Goal: Transaction & Acquisition: Purchase product/service

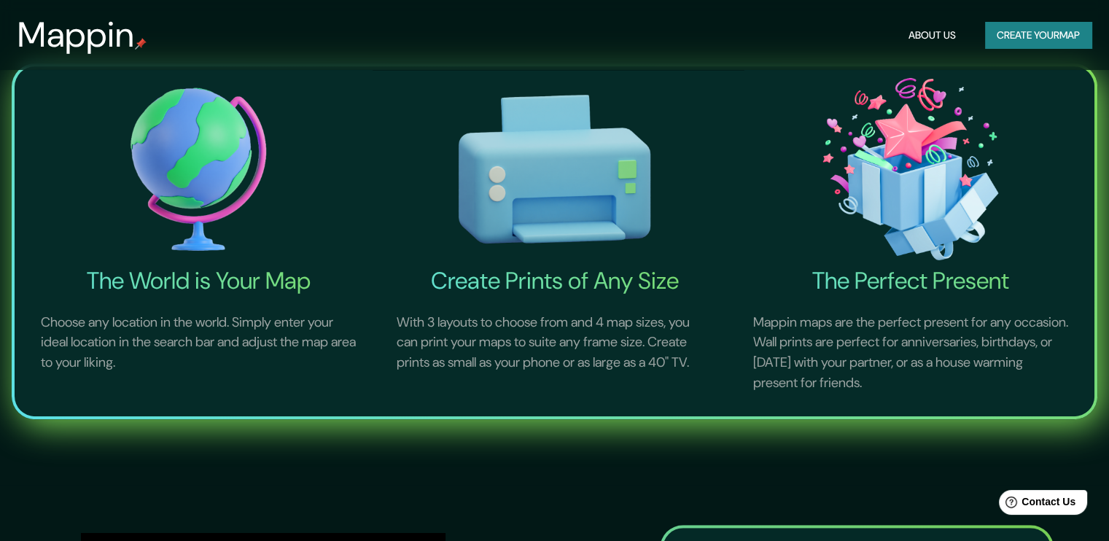
scroll to position [583, 0]
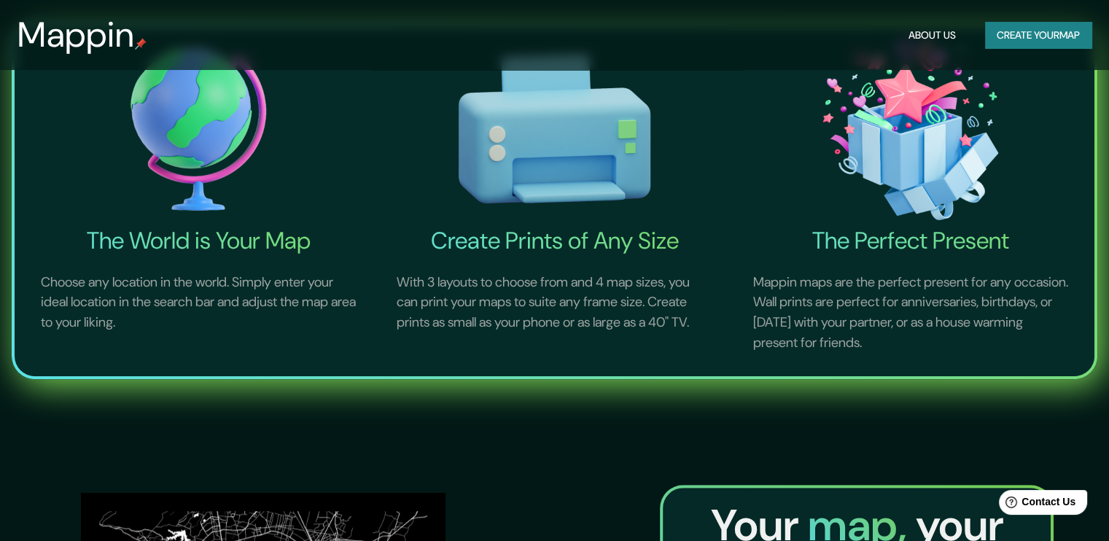
click at [1025, 41] on button "Create your map" at bounding box center [1038, 35] width 106 height 27
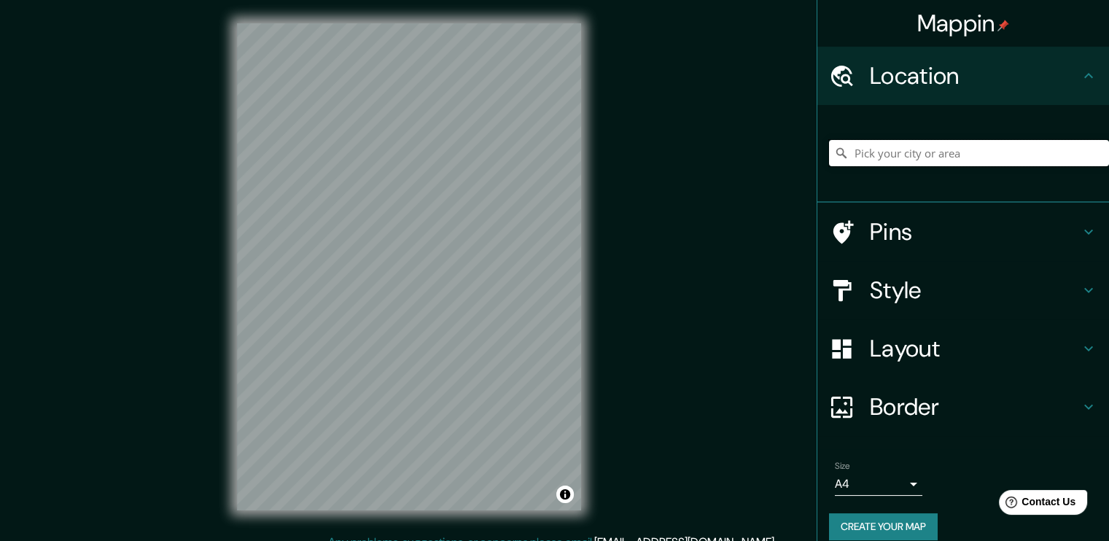
click at [875, 156] on input "Pick your city or area" at bounding box center [969, 153] width 280 height 26
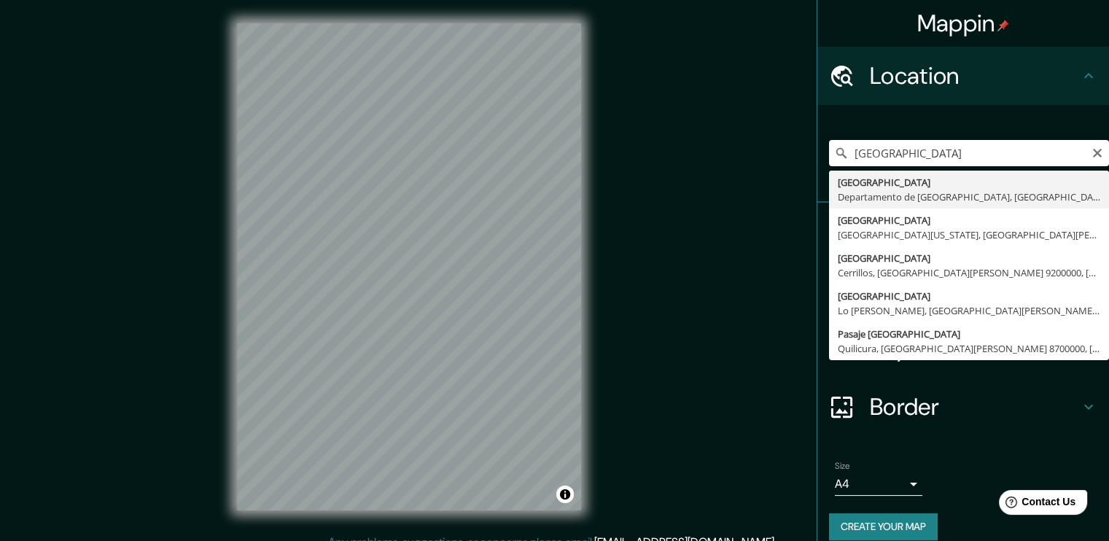
type input "[GEOGRAPHIC_DATA], [GEOGRAPHIC_DATA], [GEOGRAPHIC_DATA]"
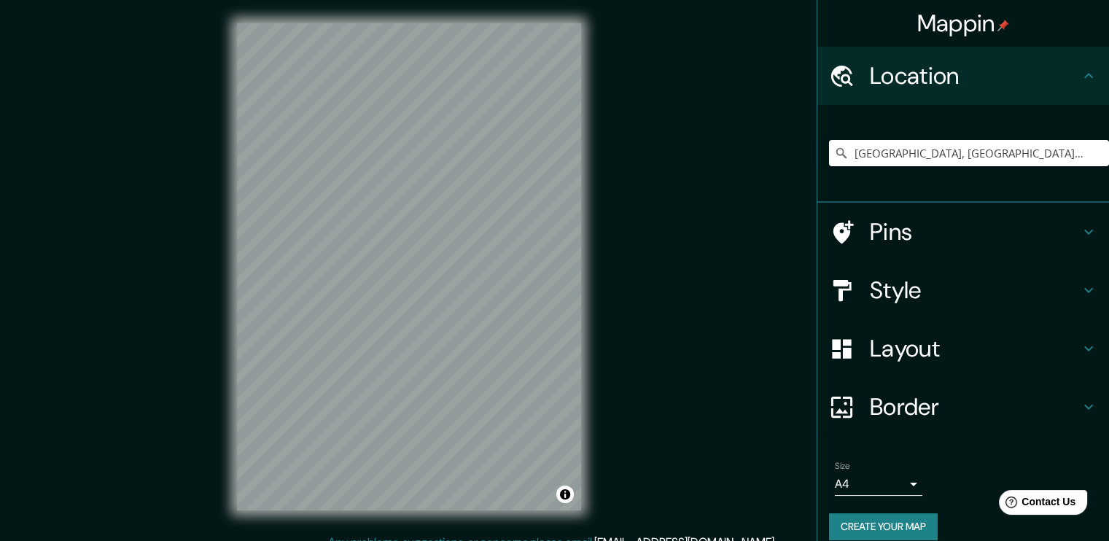
click at [919, 292] on h4 "Style" at bounding box center [975, 290] width 210 height 29
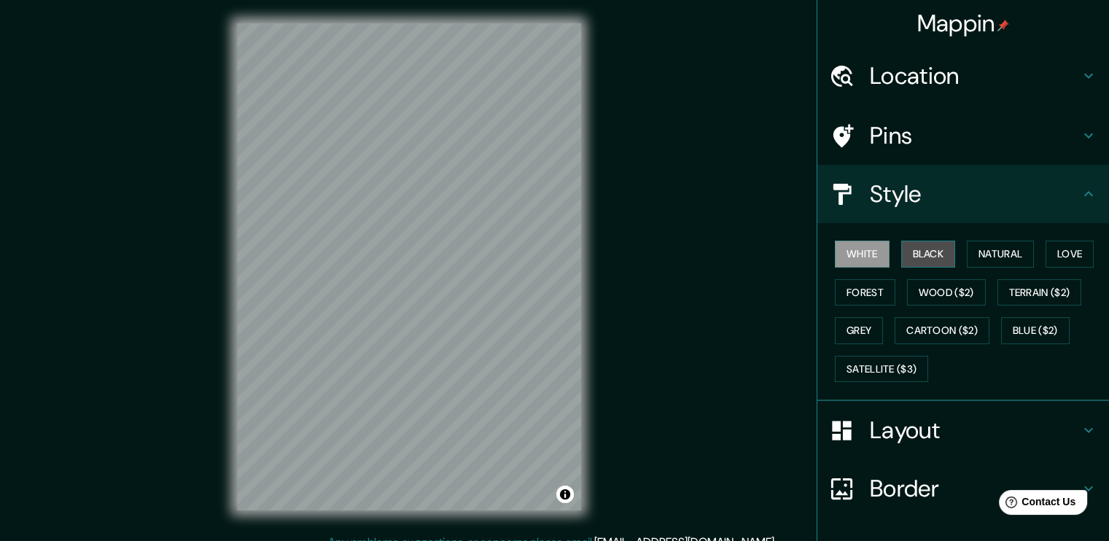
click at [914, 252] on button "Black" at bounding box center [928, 254] width 55 height 27
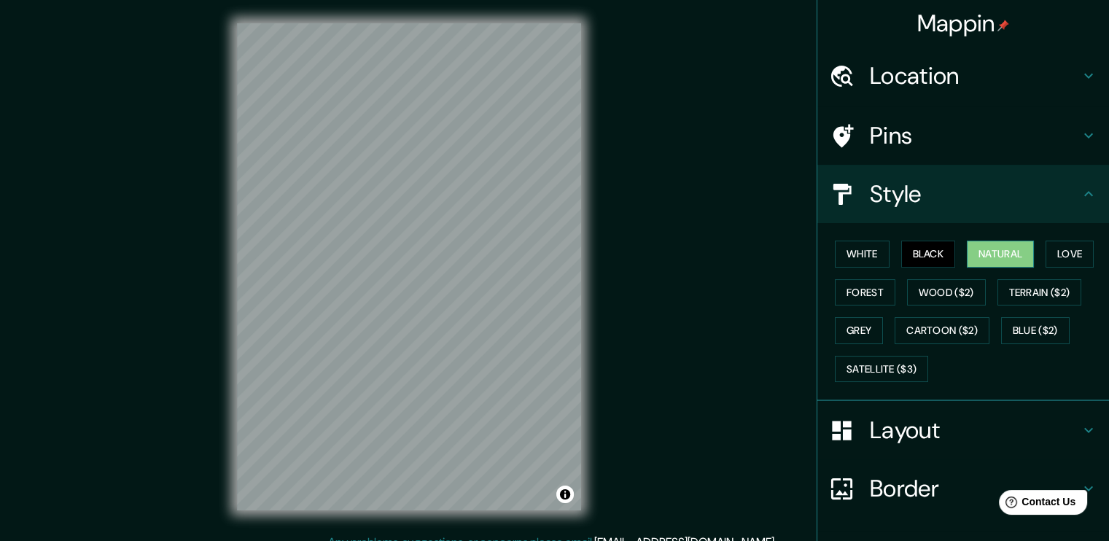
click at [985, 247] on button "Natural" at bounding box center [1000, 254] width 67 height 27
click at [1071, 252] on button "Love" at bounding box center [1070, 254] width 48 height 27
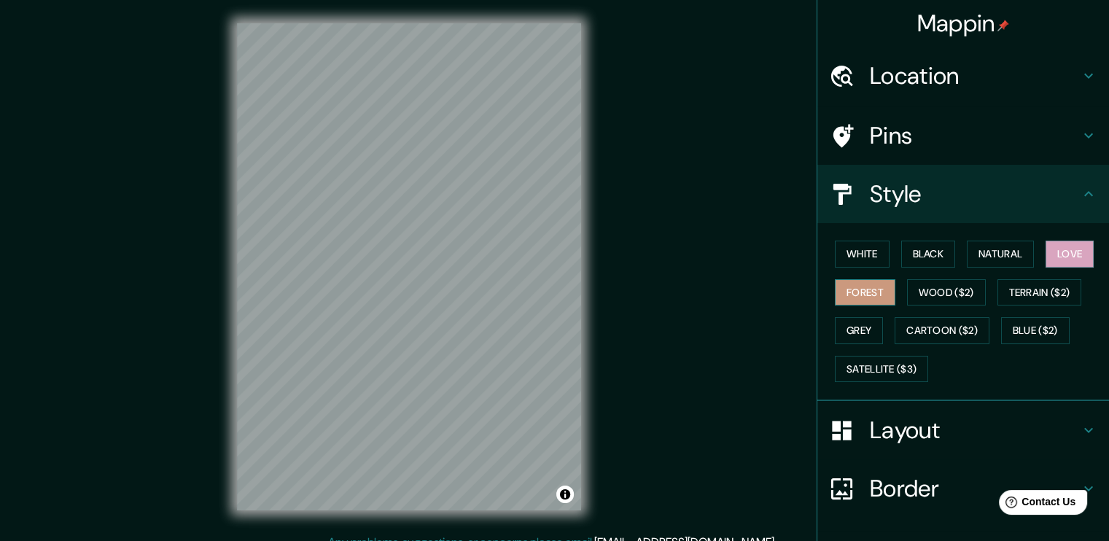
click at [855, 295] on button "Forest" at bounding box center [865, 292] width 61 height 27
click at [955, 286] on button "Wood ($2)" at bounding box center [946, 292] width 79 height 27
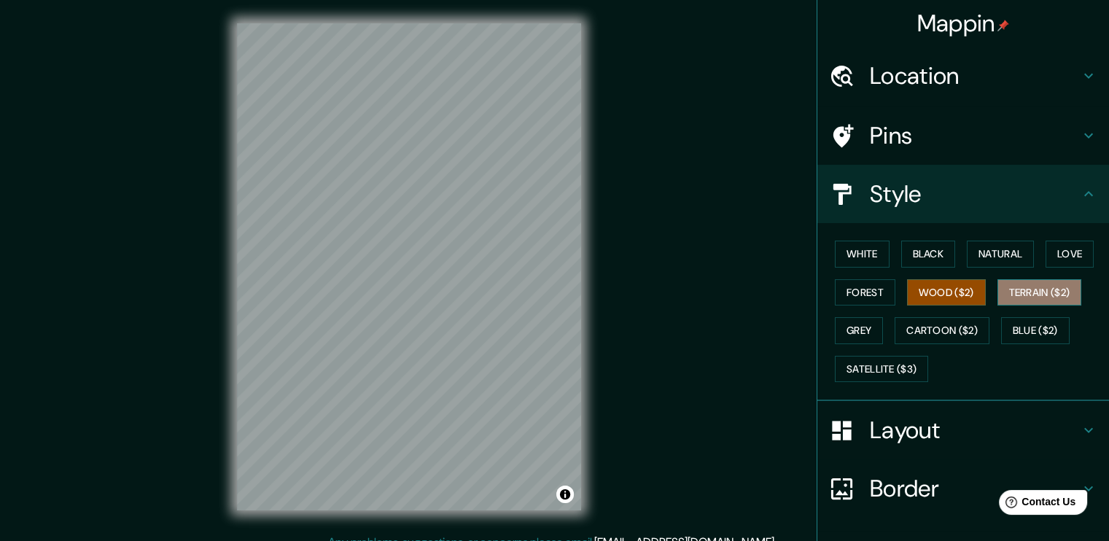
click at [1023, 291] on button "Terrain ($2)" at bounding box center [1040, 292] width 85 height 27
drag, startPoint x: 893, startPoint y: 314, endPoint x: 863, endPoint y: 326, distance: 32.4
click at [890, 316] on div "White Black Natural Love Forest Wood ($2) Terrain ($2) Grey Cartoon ($2) Blue (…" at bounding box center [969, 311] width 280 height 153
click at [860, 328] on button "Grey" at bounding box center [859, 330] width 48 height 27
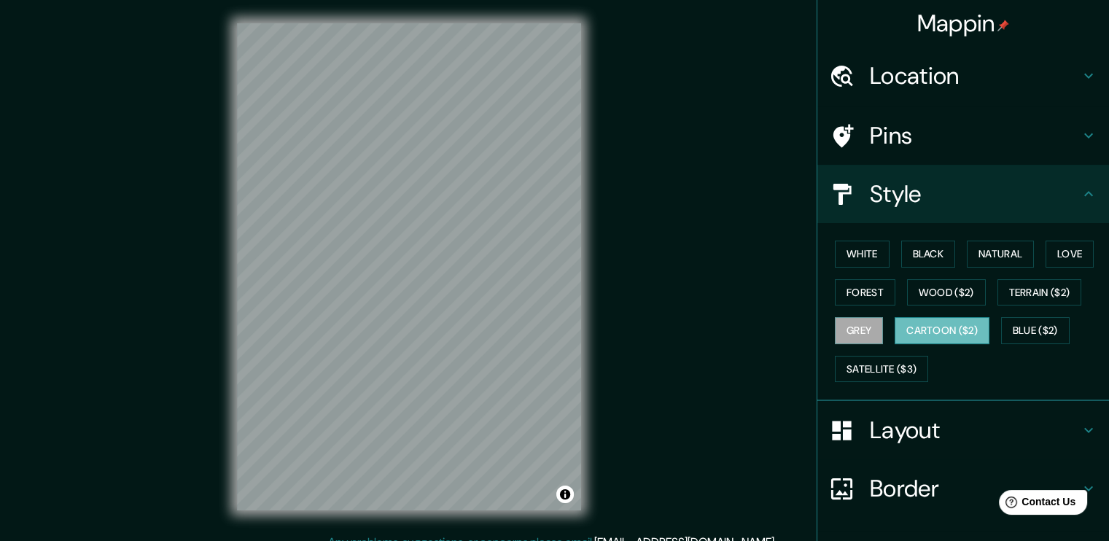
click at [931, 326] on button "Cartoon ($2)" at bounding box center [942, 330] width 95 height 27
click at [1047, 324] on button "Blue ($2)" at bounding box center [1035, 330] width 69 height 27
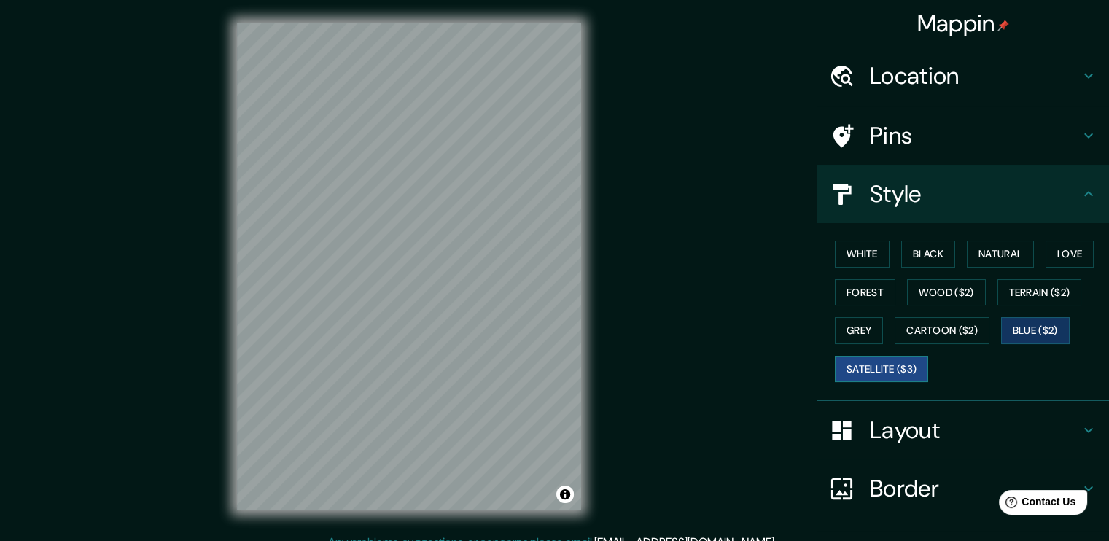
click at [873, 356] on button "Satellite ($3)" at bounding box center [881, 369] width 93 height 27
click at [860, 255] on button "White" at bounding box center [862, 254] width 55 height 27
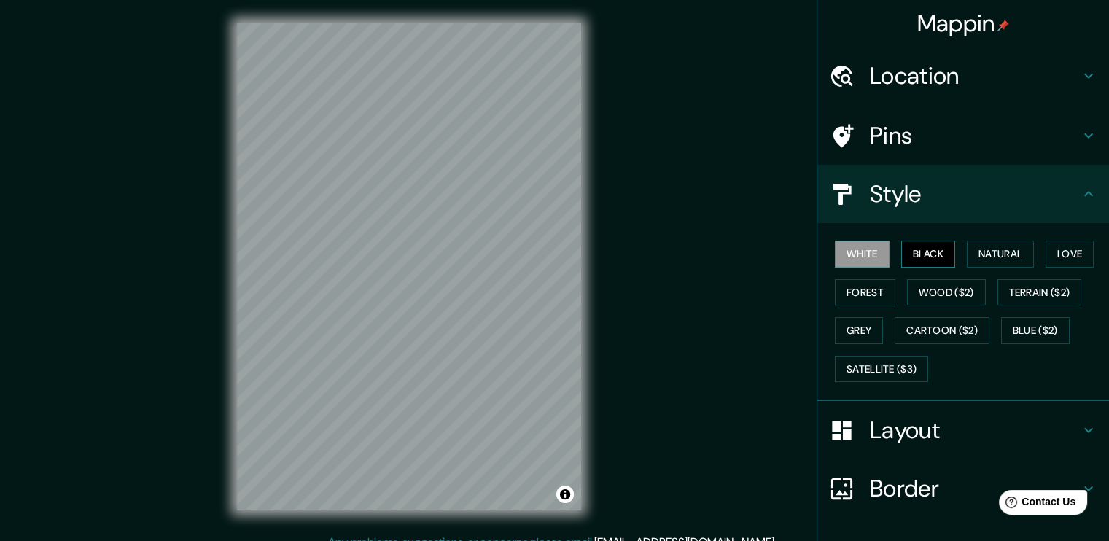
click at [911, 259] on button "Black" at bounding box center [928, 254] width 55 height 27
click at [995, 267] on div "White Black Natural Love Forest Wood ($2) Terrain ($2) Grey Cartoon ($2) Blue (…" at bounding box center [969, 311] width 280 height 153
click at [1014, 259] on button "Natural" at bounding box center [1000, 254] width 67 height 27
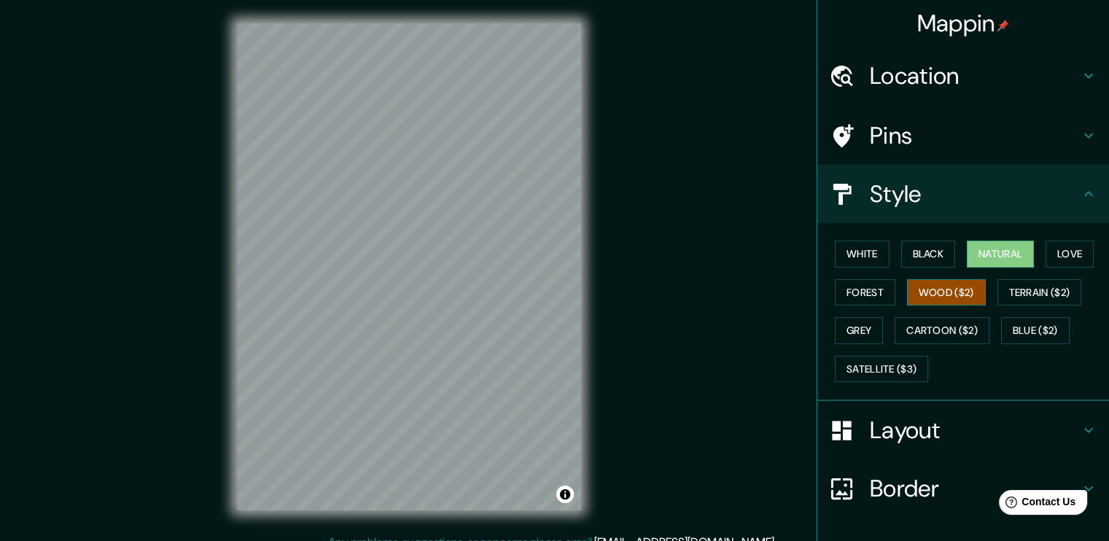
click at [910, 293] on button "Wood ($2)" at bounding box center [946, 292] width 79 height 27
click at [872, 291] on button "Forest" at bounding box center [865, 292] width 61 height 27
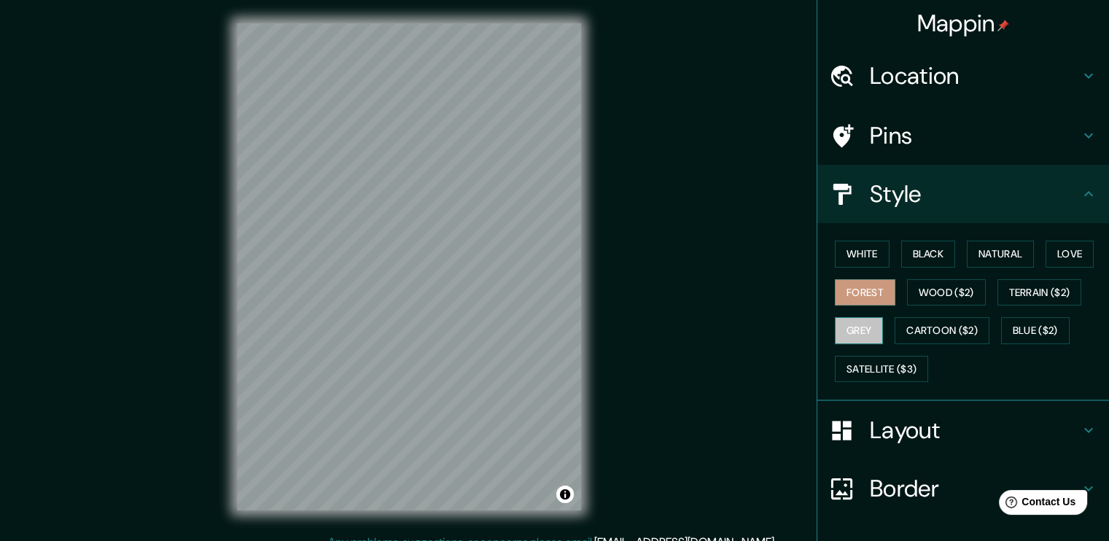
click at [865, 328] on button "Grey" at bounding box center [859, 330] width 48 height 27
click at [952, 325] on button "Cartoon ($2)" at bounding box center [942, 330] width 95 height 27
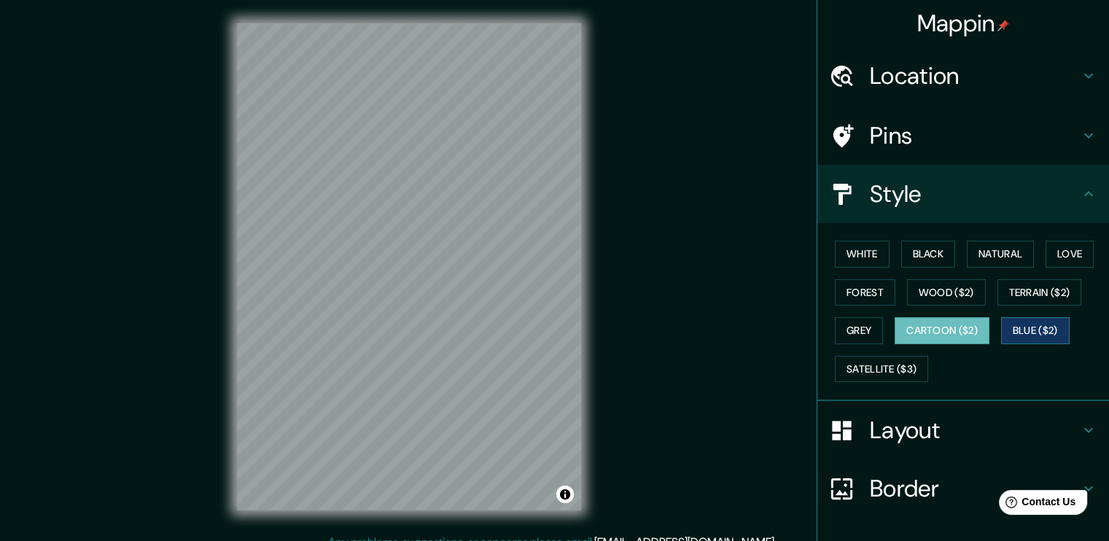
click at [1018, 324] on button "Blue ($2)" at bounding box center [1035, 330] width 69 height 27
click at [961, 325] on button "Cartoon ($2)" at bounding box center [942, 330] width 95 height 27
click at [1016, 327] on button "Blue ($2)" at bounding box center [1035, 330] width 69 height 27
click at [945, 321] on button "Cartoon ($2)" at bounding box center [942, 330] width 95 height 27
click at [907, 257] on button "Black" at bounding box center [928, 254] width 55 height 27
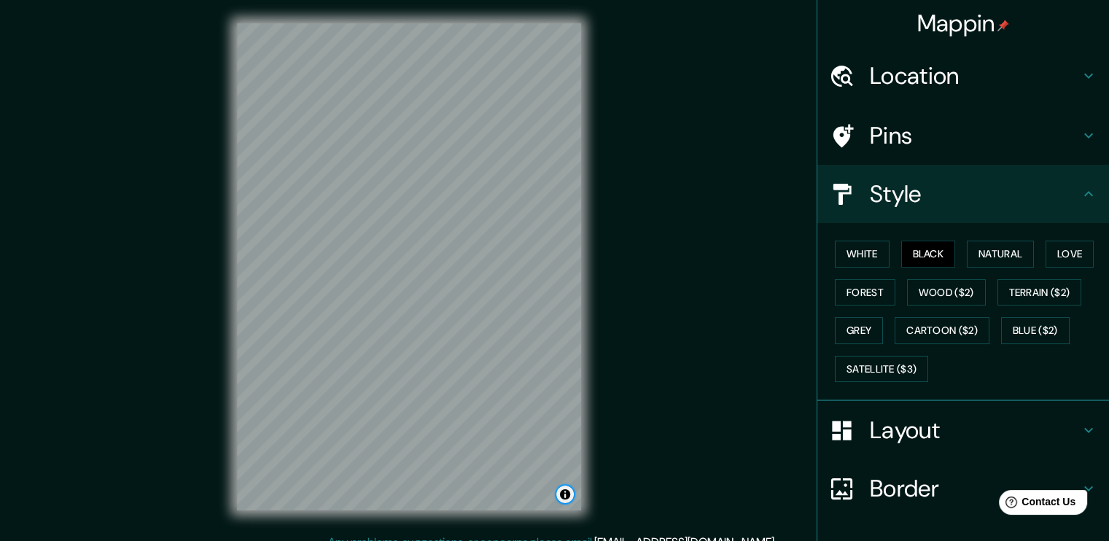
click at [560, 495] on button "Toggle attribution" at bounding box center [565, 495] width 18 height 18
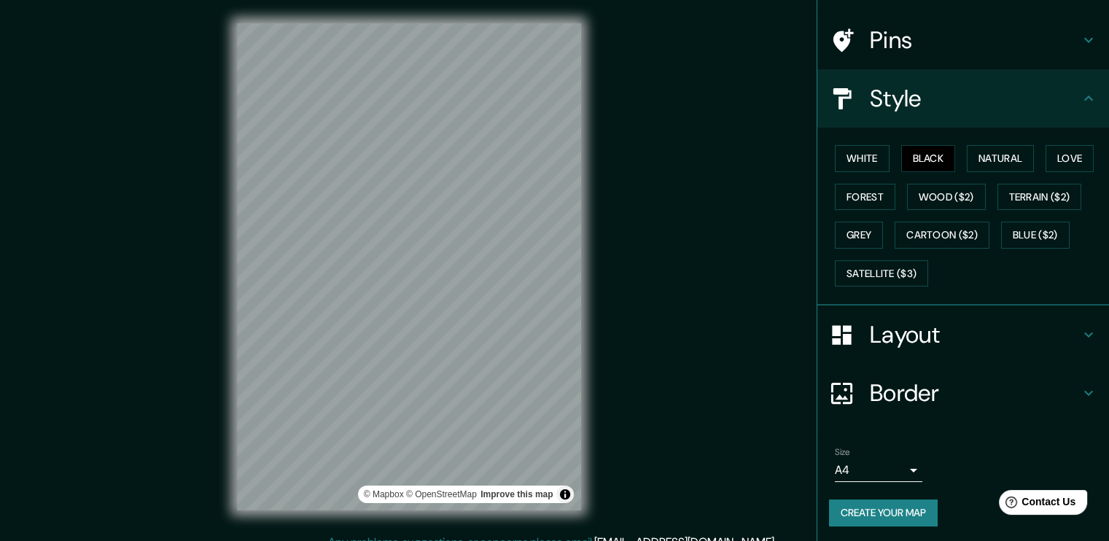
click at [920, 389] on h4 "Border" at bounding box center [975, 393] width 210 height 29
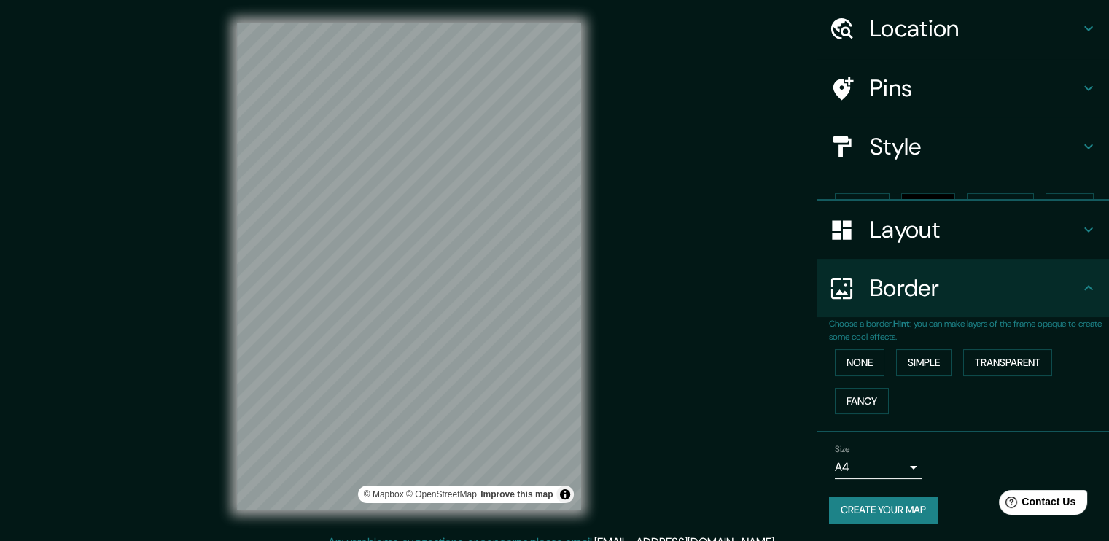
scroll to position [21, 0]
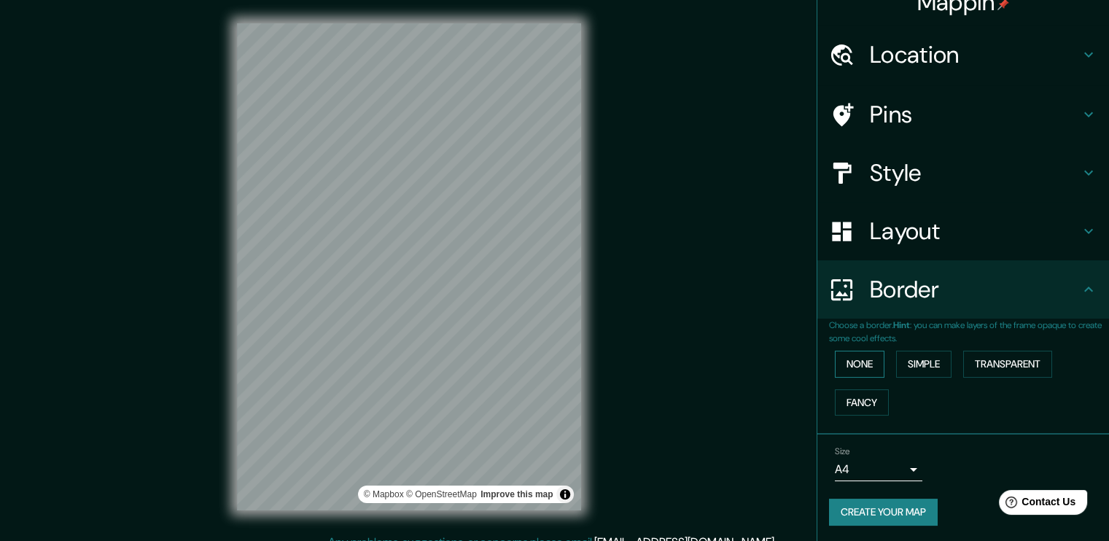
click at [855, 362] on button "None" at bounding box center [860, 364] width 50 height 27
click at [907, 362] on button "Simple" at bounding box center [923, 364] width 55 height 27
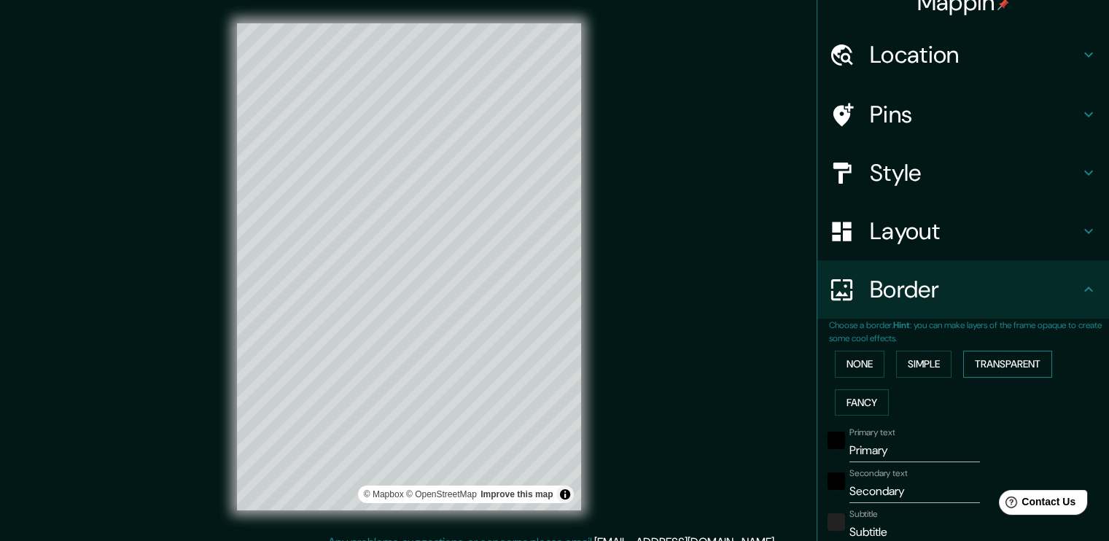
click at [983, 361] on button "Transparent" at bounding box center [1007, 364] width 89 height 27
click at [866, 397] on button "Fancy" at bounding box center [862, 402] width 54 height 27
click at [859, 353] on button "None" at bounding box center [860, 364] width 50 height 27
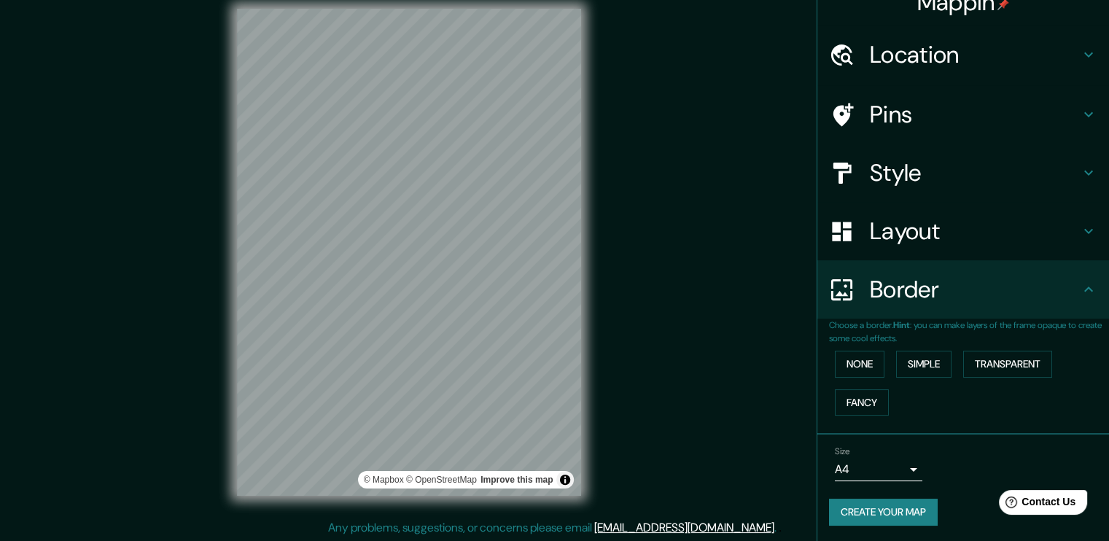
scroll to position [15, 0]
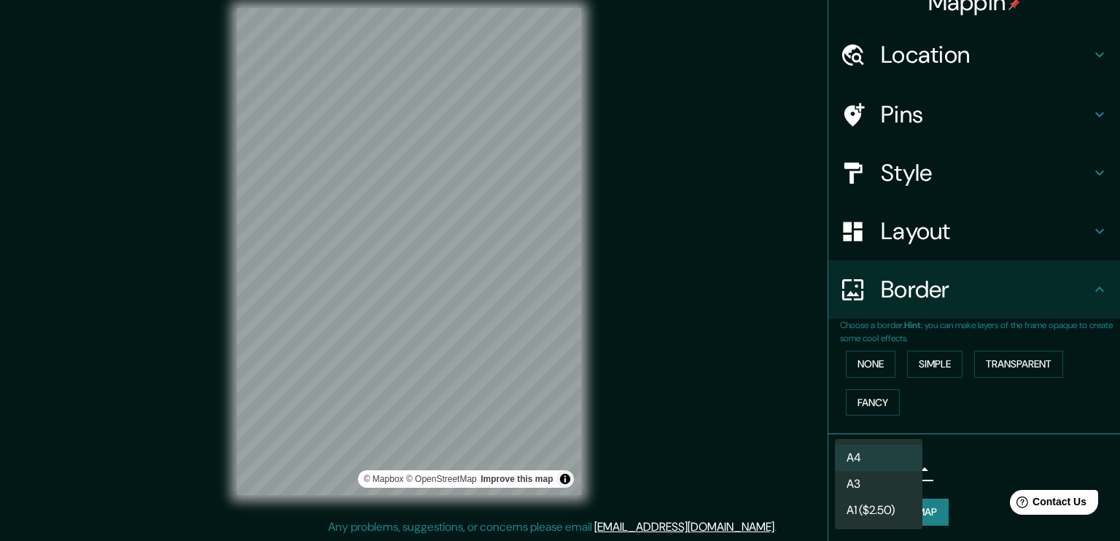
click at [893, 469] on body "Mappin Location [GEOGRAPHIC_DATA], [GEOGRAPHIC_DATA], [GEOGRAPHIC_DATA] Pins St…" at bounding box center [560, 255] width 1120 height 541
click at [896, 488] on li "A3" at bounding box center [879, 484] width 88 height 26
type input "a4"
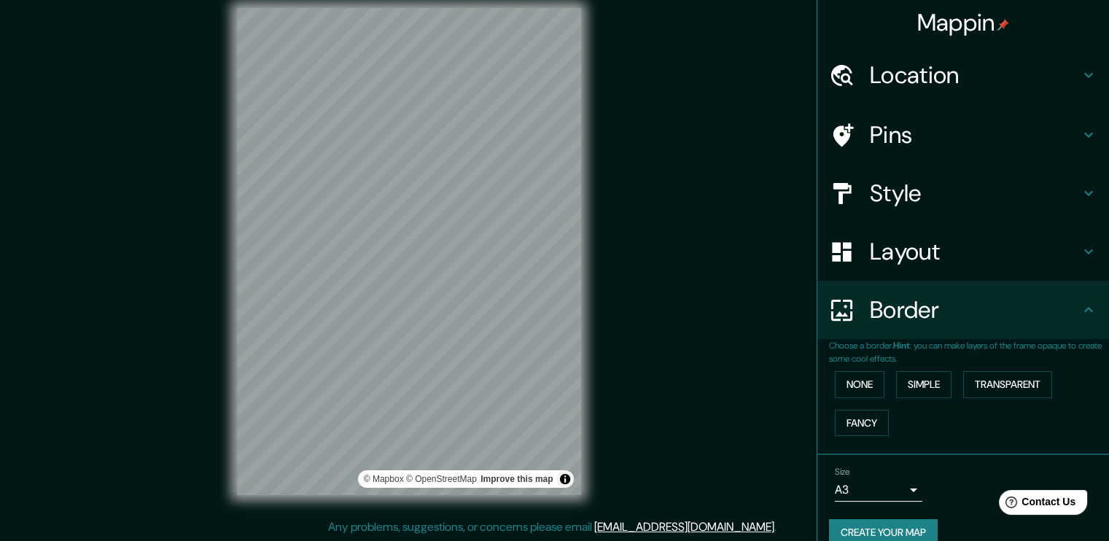
scroll to position [0, 0]
click at [917, 203] on h4 "Style" at bounding box center [975, 193] width 210 height 29
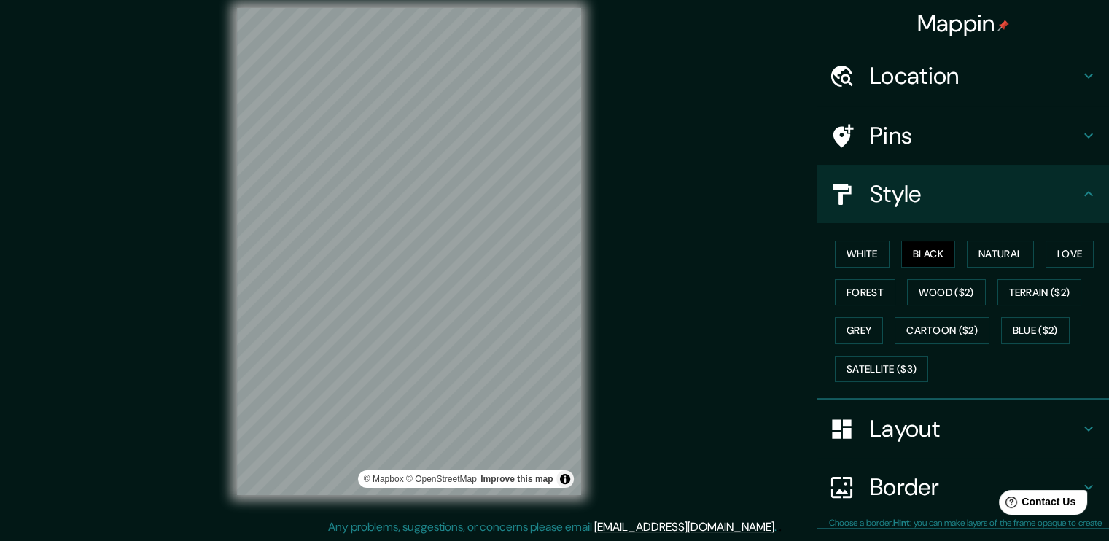
click at [917, 190] on h4 "Style" at bounding box center [975, 193] width 210 height 29
click at [938, 185] on h4 "Style" at bounding box center [975, 193] width 210 height 29
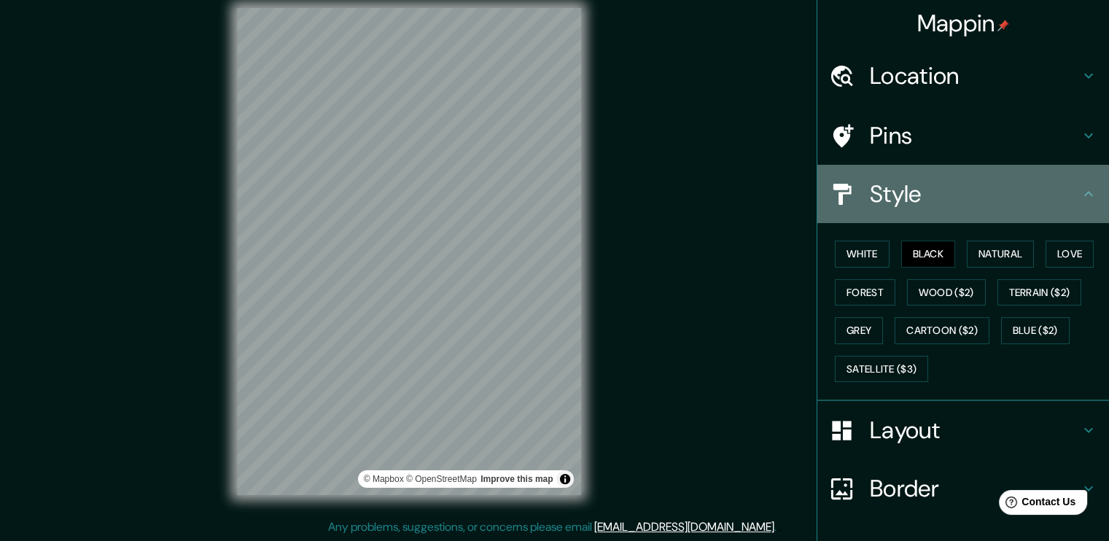
click at [1080, 198] on icon at bounding box center [1089, 194] width 18 height 18
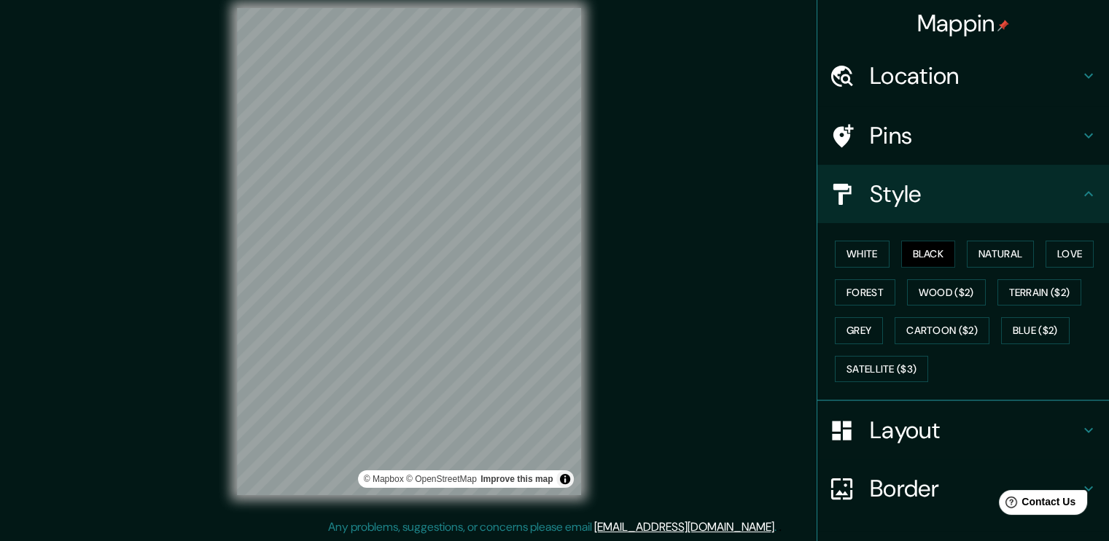
click at [1080, 189] on icon at bounding box center [1089, 194] width 18 height 18
click at [978, 414] on div "Layout" at bounding box center [964, 430] width 292 height 58
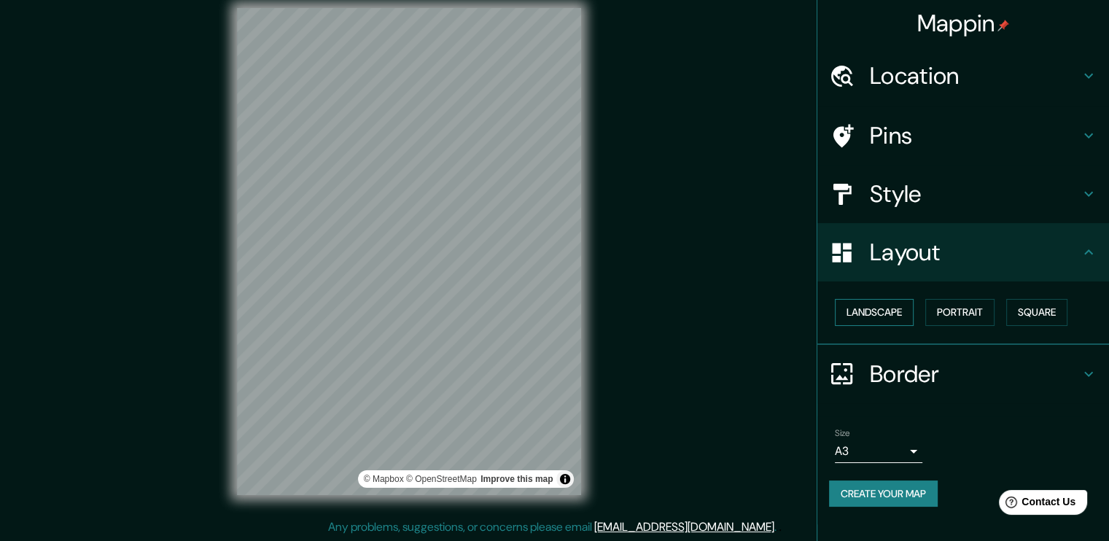
click at [904, 306] on button "Landscape" at bounding box center [874, 312] width 79 height 27
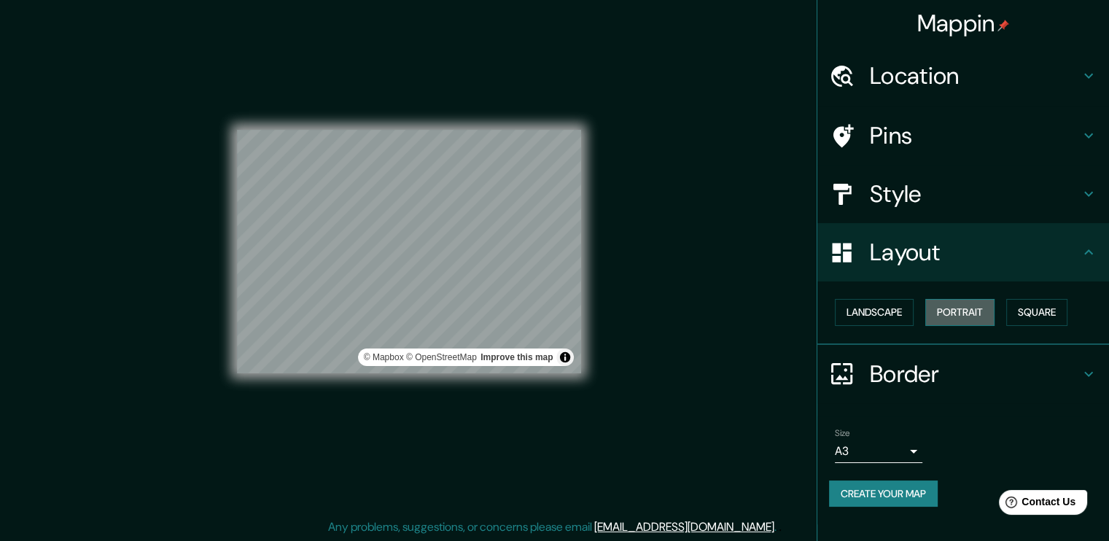
click at [974, 303] on button "Portrait" at bounding box center [960, 312] width 69 height 27
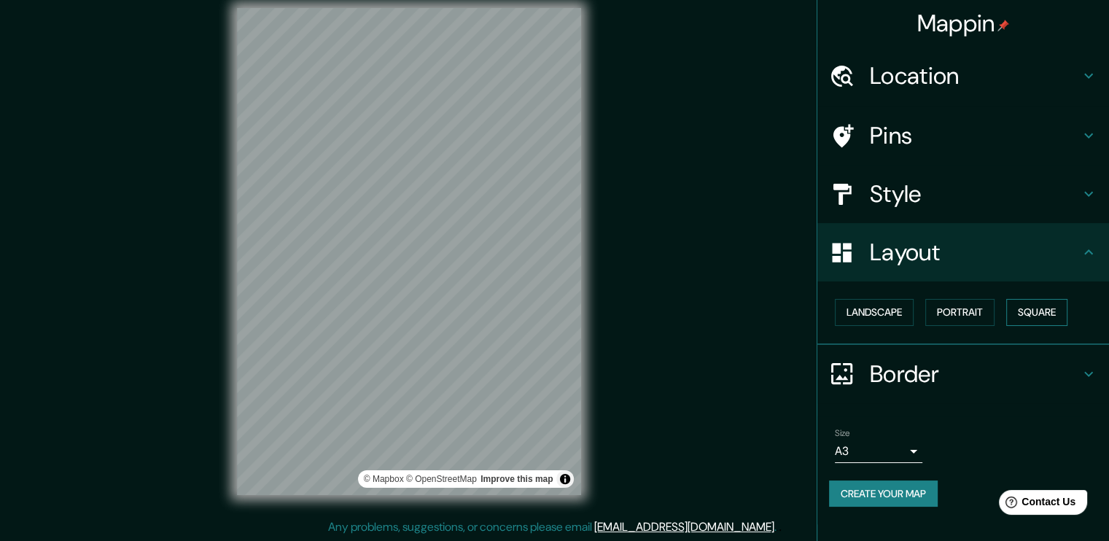
click at [1050, 303] on button "Square" at bounding box center [1036, 312] width 61 height 27
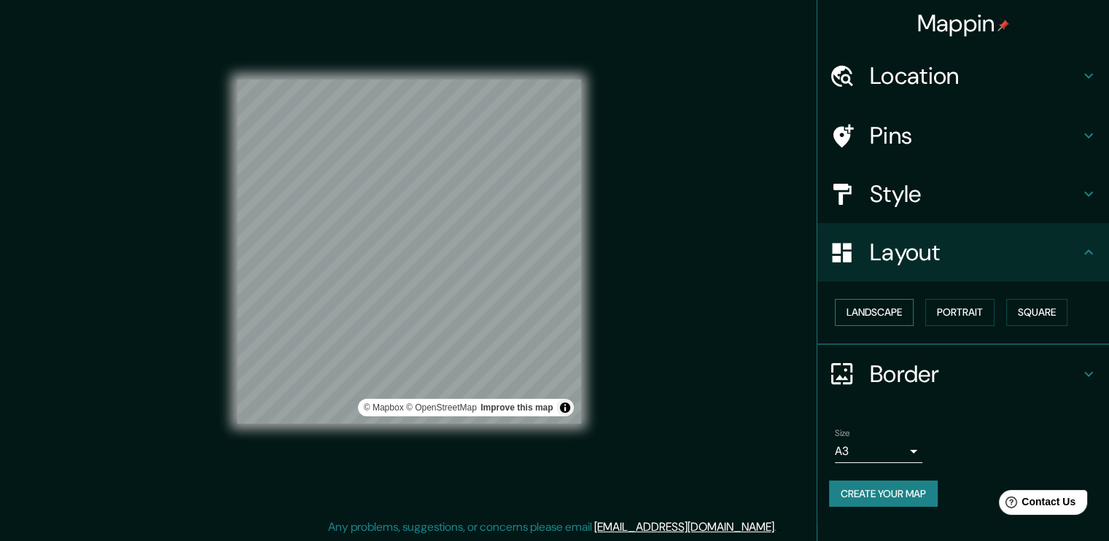
click at [890, 304] on button "Landscape" at bounding box center [874, 312] width 79 height 27
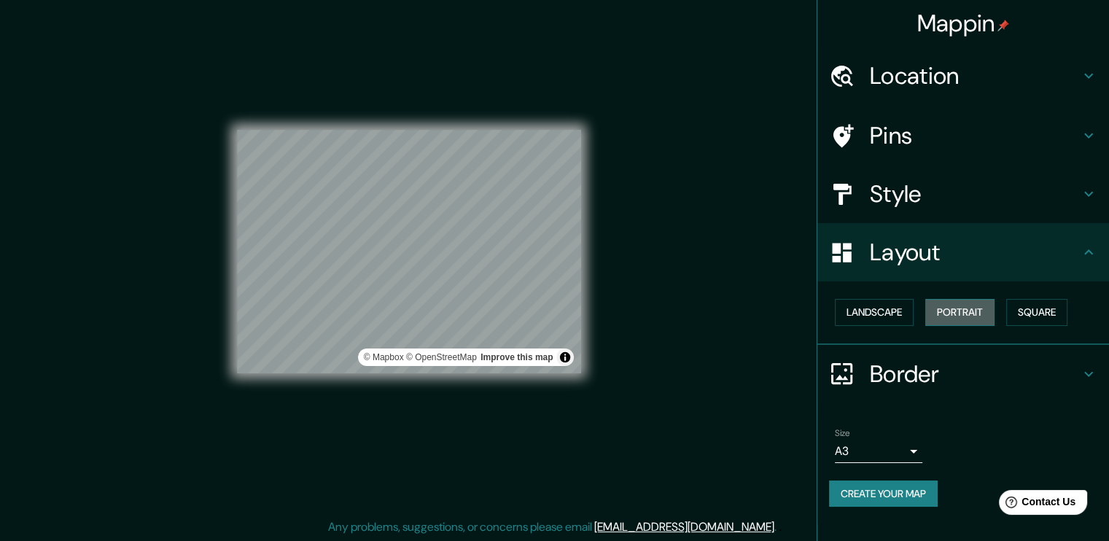
click at [957, 305] on button "Portrait" at bounding box center [960, 312] width 69 height 27
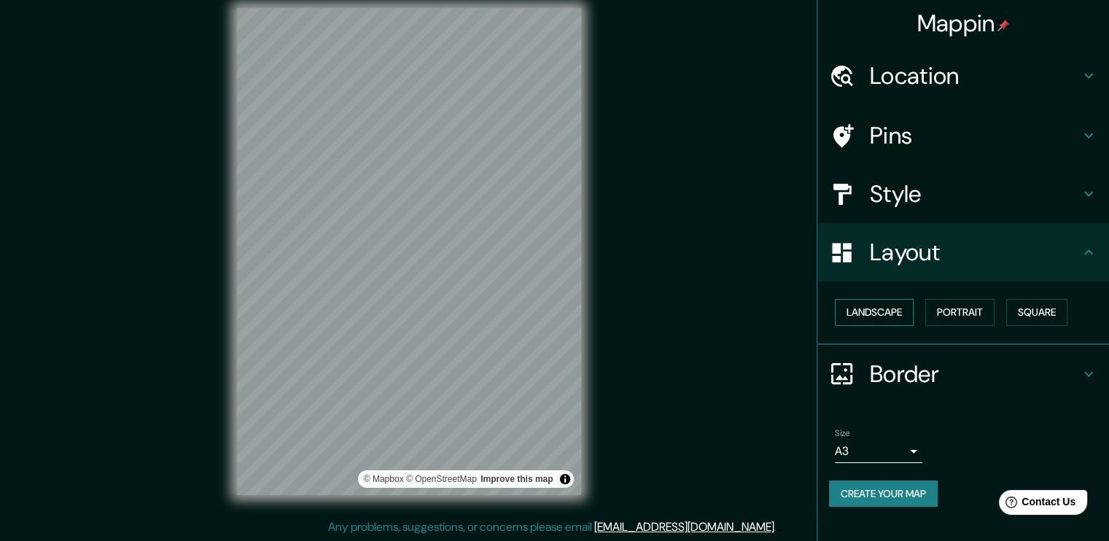
click at [896, 303] on button "Landscape" at bounding box center [874, 312] width 79 height 27
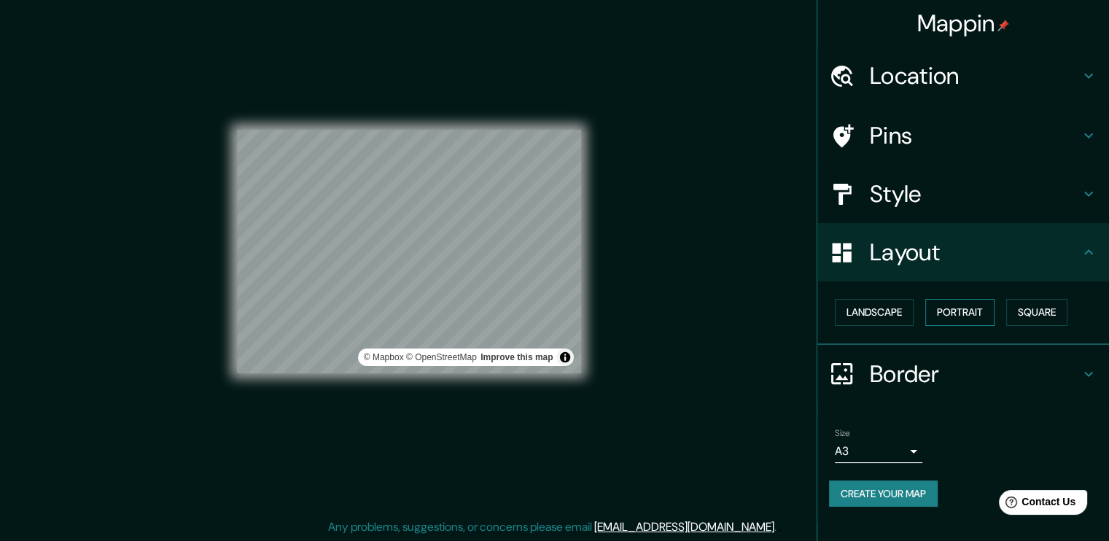
click at [953, 309] on button "Portrait" at bounding box center [960, 312] width 69 height 27
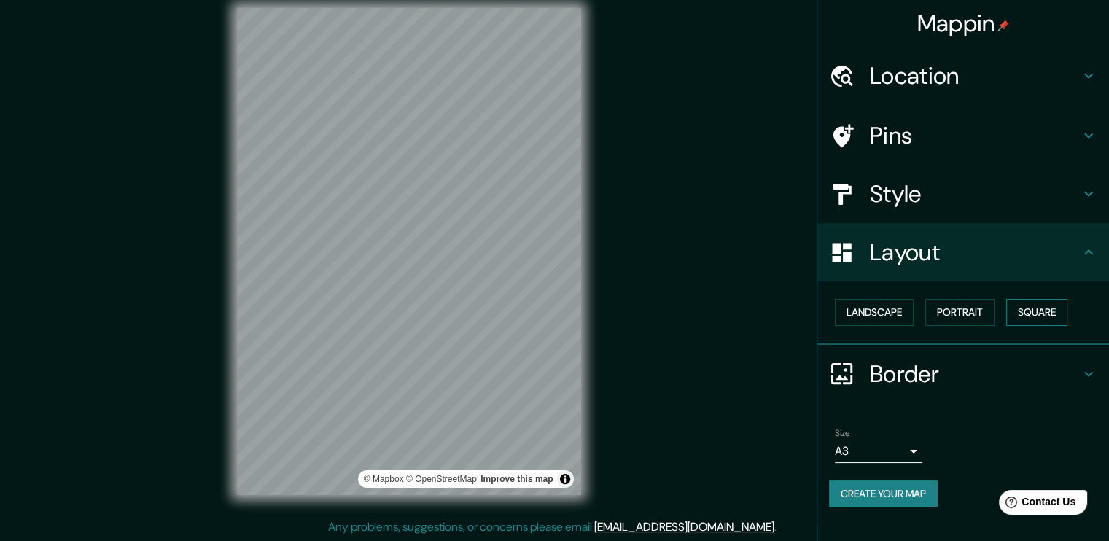
click at [1047, 306] on button "Square" at bounding box center [1036, 312] width 61 height 27
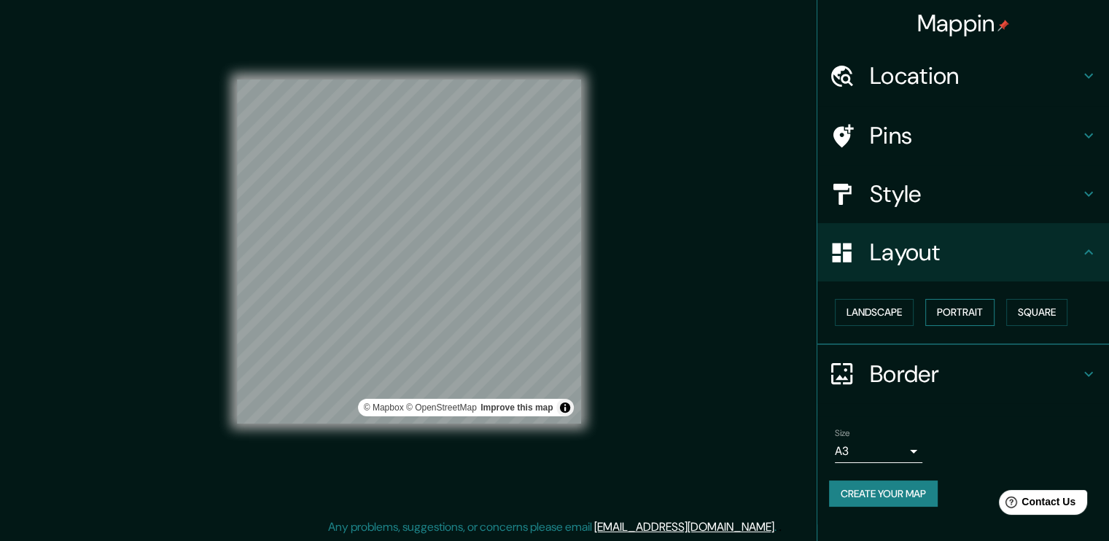
click at [961, 314] on button "Portrait" at bounding box center [960, 312] width 69 height 27
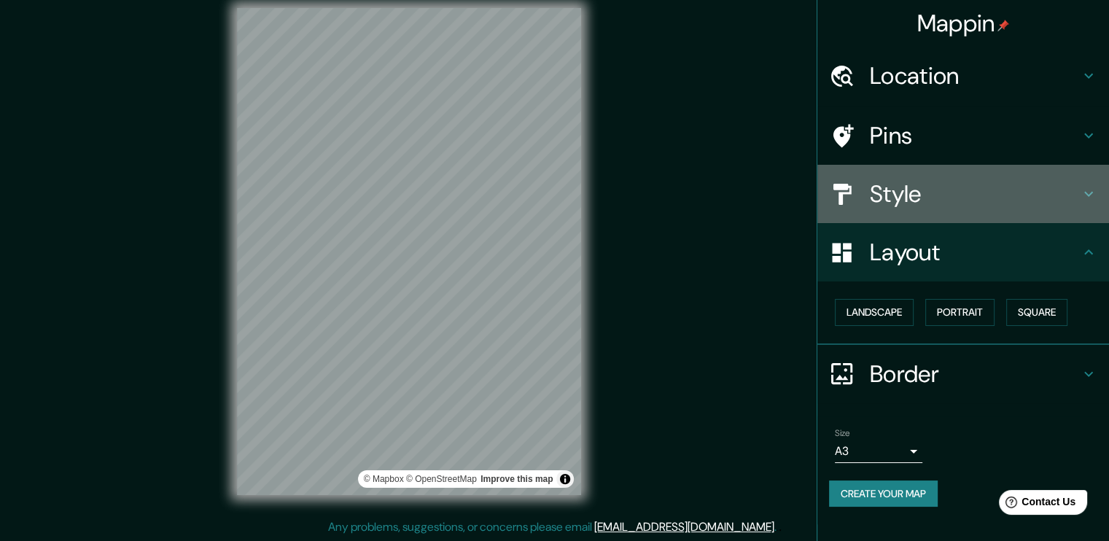
click at [923, 193] on h4 "Style" at bounding box center [975, 193] width 210 height 29
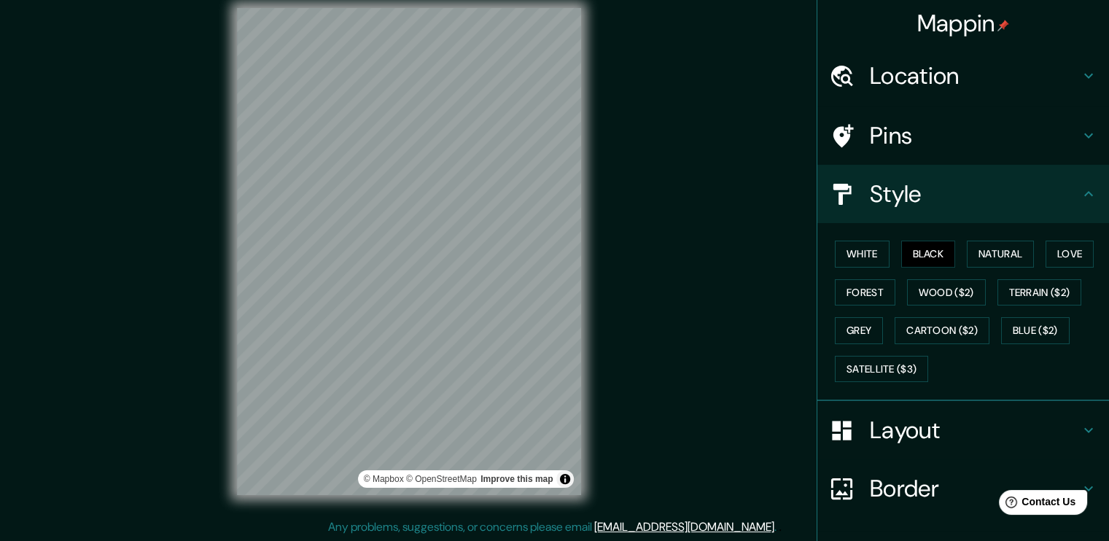
click at [923, 193] on h4 "Style" at bounding box center [975, 193] width 210 height 29
click at [923, 140] on h4 "Pins" at bounding box center [975, 135] width 210 height 29
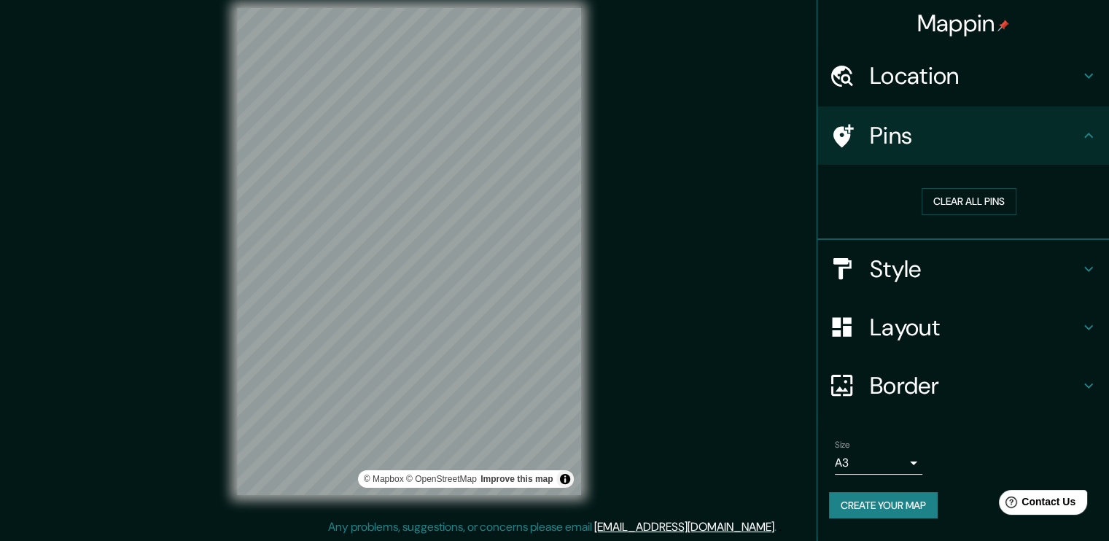
click at [934, 86] on h4 "Location" at bounding box center [975, 75] width 210 height 29
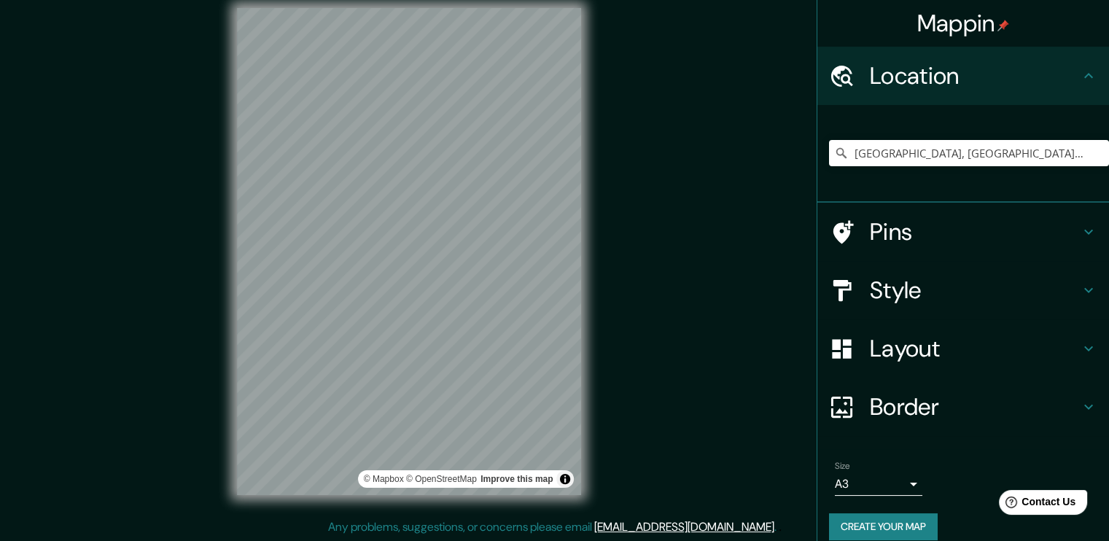
click at [934, 86] on h4 "Location" at bounding box center [975, 75] width 210 height 29
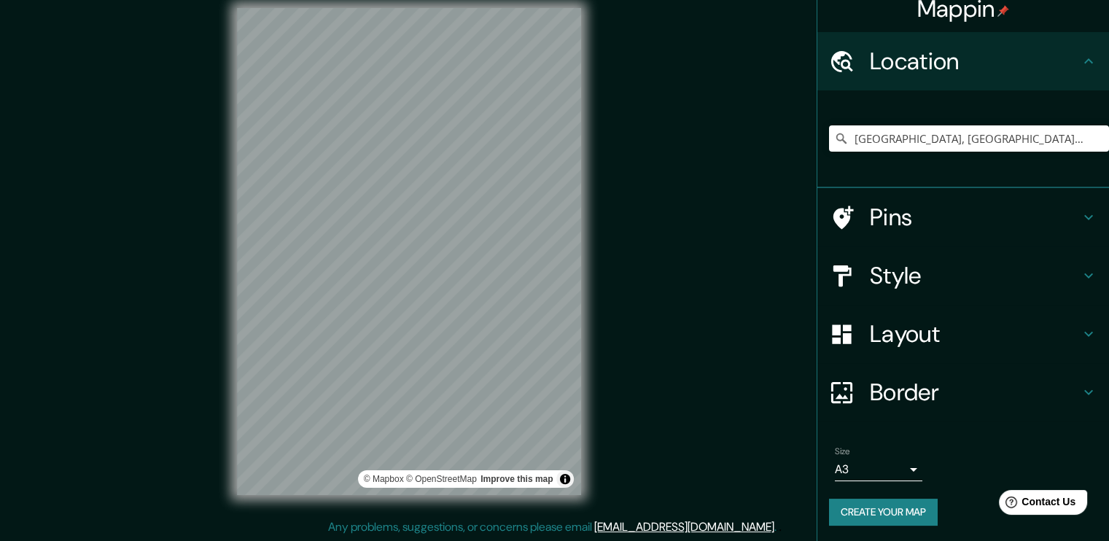
scroll to position [15, 0]
click at [899, 507] on button "Create your map" at bounding box center [883, 511] width 109 height 27
click at [906, 504] on button "Create your map" at bounding box center [883, 511] width 109 height 27
click at [562, 478] on button "Toggle attribution" at bounding box center [565, 479] width 18 height 18
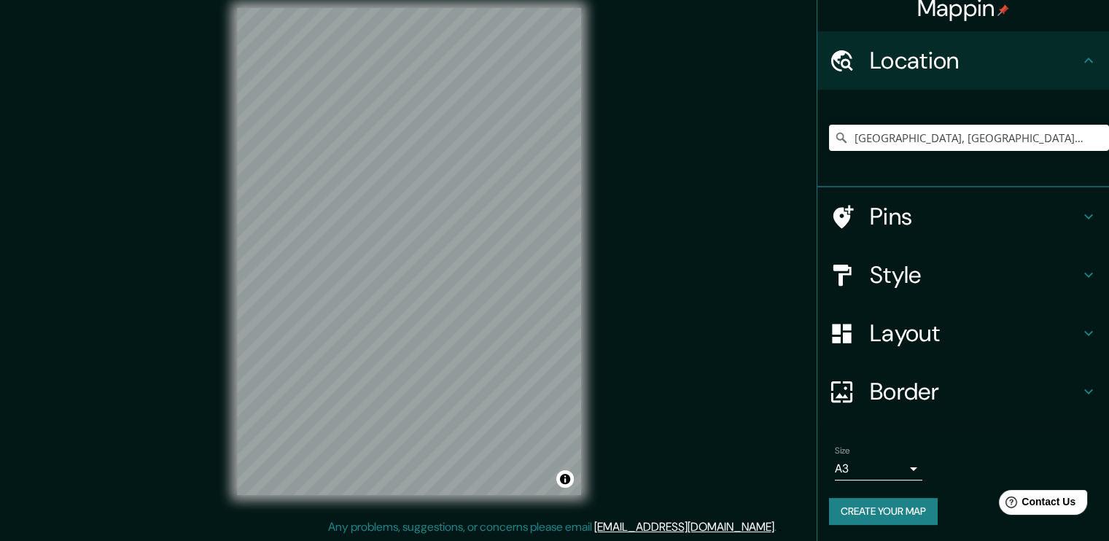
click at [908, 287] on h4 "Style" at bounding box center [975, 274] width 210 height 29
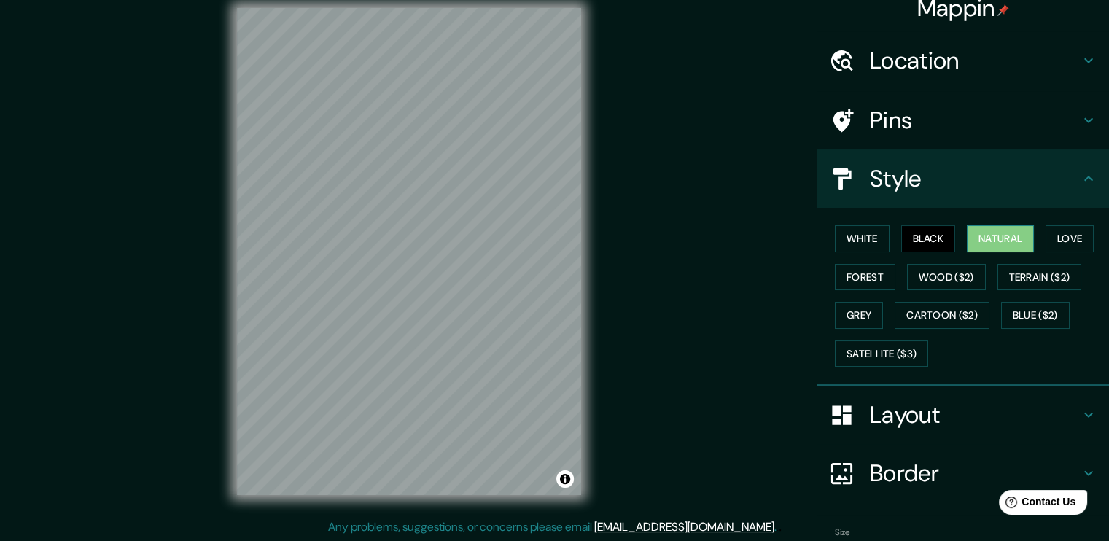
click at [1001, 244] on button "Natural" at bounding box center [1000, 238] width 67 height 27
click at [1047, 240] on button "Love" at bounding box center [1070, 238] width 48 height 27
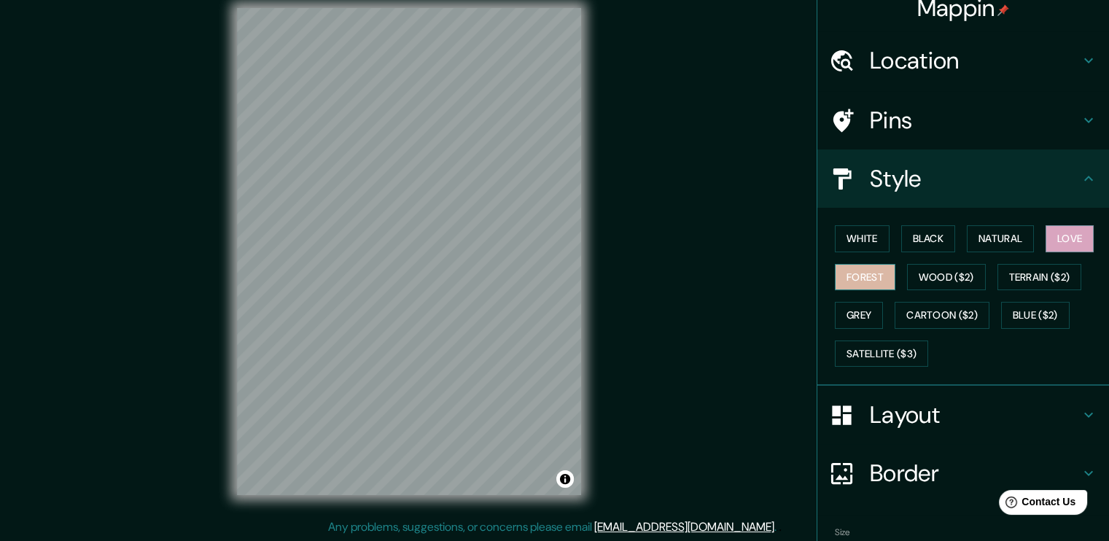
click at [858, 271] on button "Forest" at bounding box center [865, 277] width 61 height 27
drag, startPoint x: 858, startPoint y: 235, endPoint x: 877, endPoint y: 237, distance: 19.1
click at [858, 235] on button "White" at bounding box center [862, 238] width 55 height 27
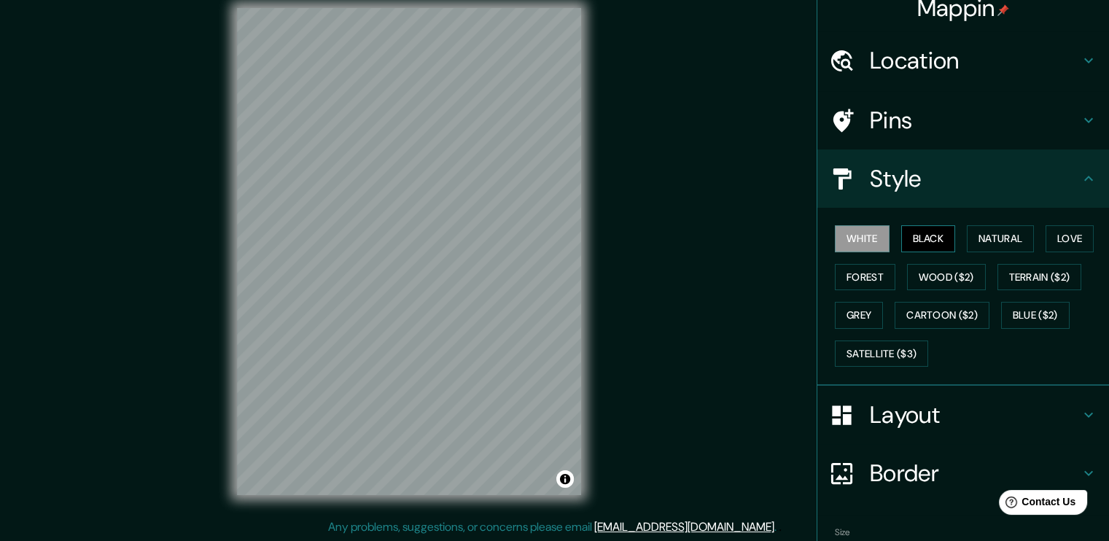
click at [931, 236] on button "Black" at bounding box center [928, 238] width 55 height 27
click at [855, 230] on button "White" at bounding box center [862, 238] width 55 height 27
click at [1057, 243] on button "Love" at bounding box center [1070, 238] width 48 height 27
click at [859, 238] on button "White" at bounding box center [862, 238] width 55 height 27
click at [982, 239] on button "Natural" at bounding box center [1000, 238] width 67 height 27
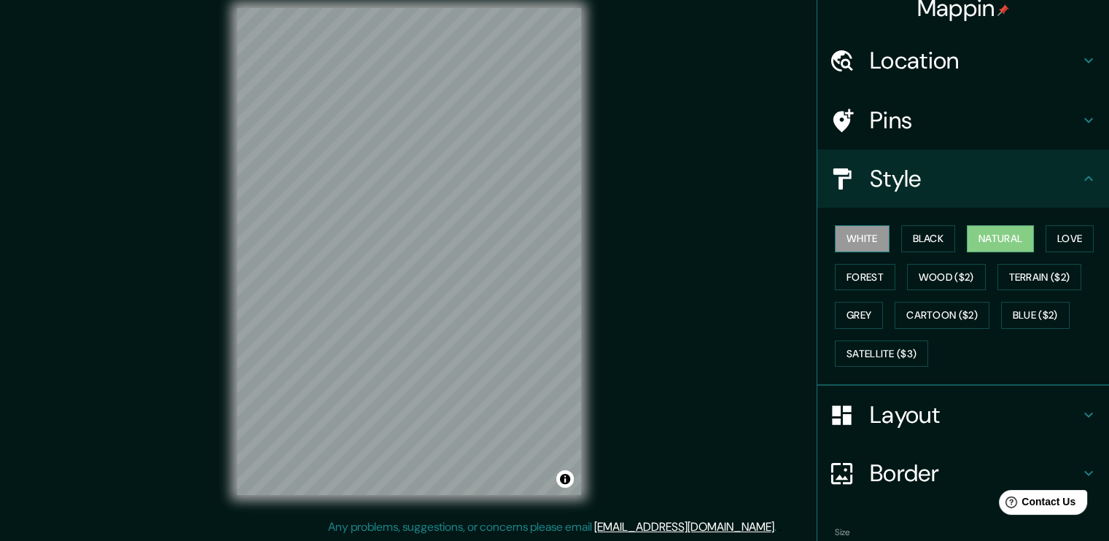
click at [849, 238] on button "White" at bounding box center [862, 238] width 55 height 27
click at [987, 240] on button "Natural" at bounding box center [1000, 238] width 67 height 27
click at [961, 283] on button "Wood ($2)" at bounding box center [946, 277] width 79 height 27
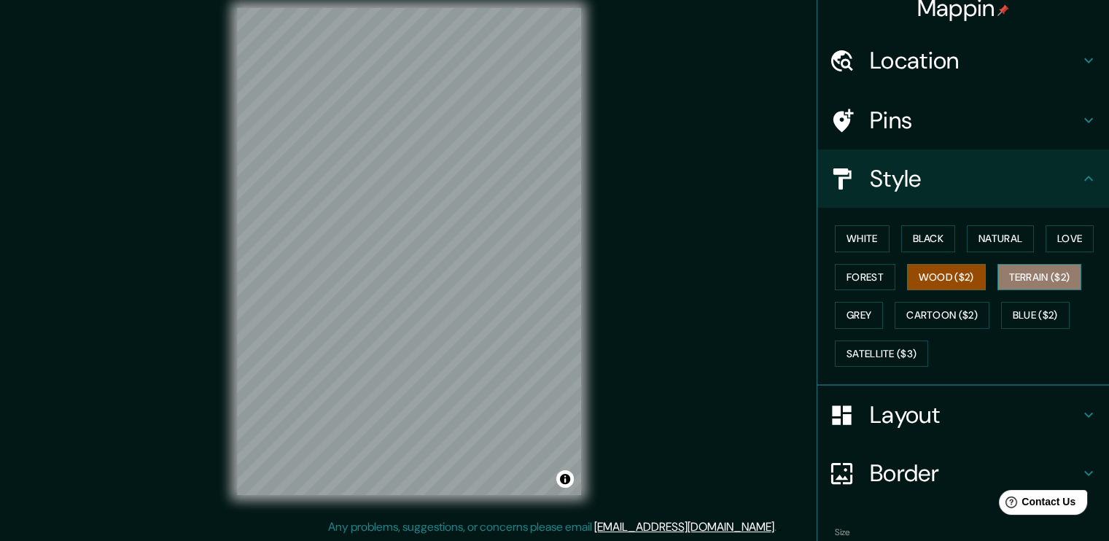
click at [1023, 265] on button "Terrain ($2)" at bounding box center [1040, 277] width 85 height 27
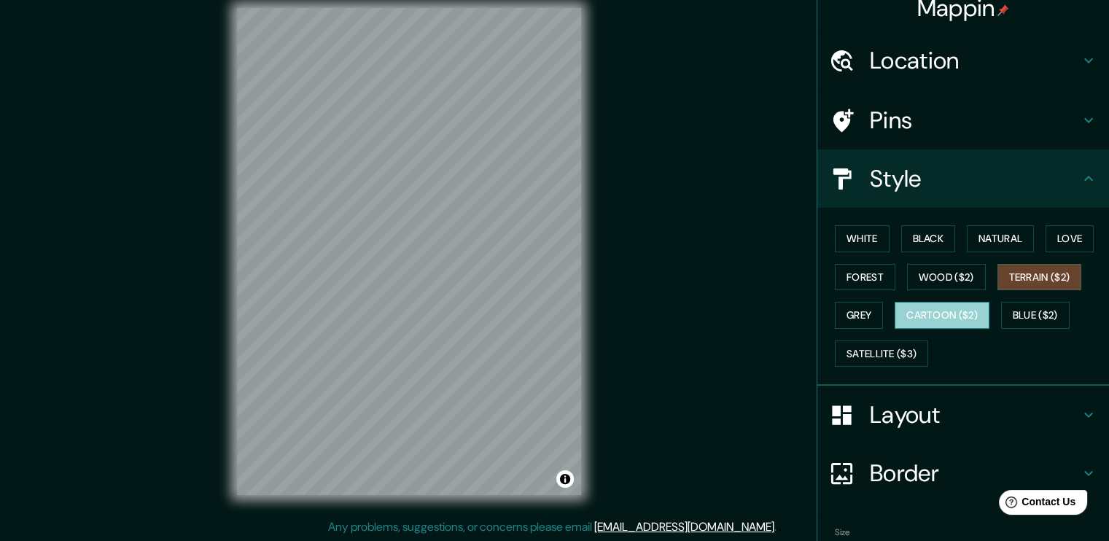
click at [969, 311] on button "Cartoon ($2)" at bounding box center [942, 315] width 95 height 27
click at [884, 306] on div "White Black Natural Love Forest Wood ($2) Terrain ($2) Grey Cartoon ($2) Blue (…" at bounding box center [969, 296] width 280 height 153
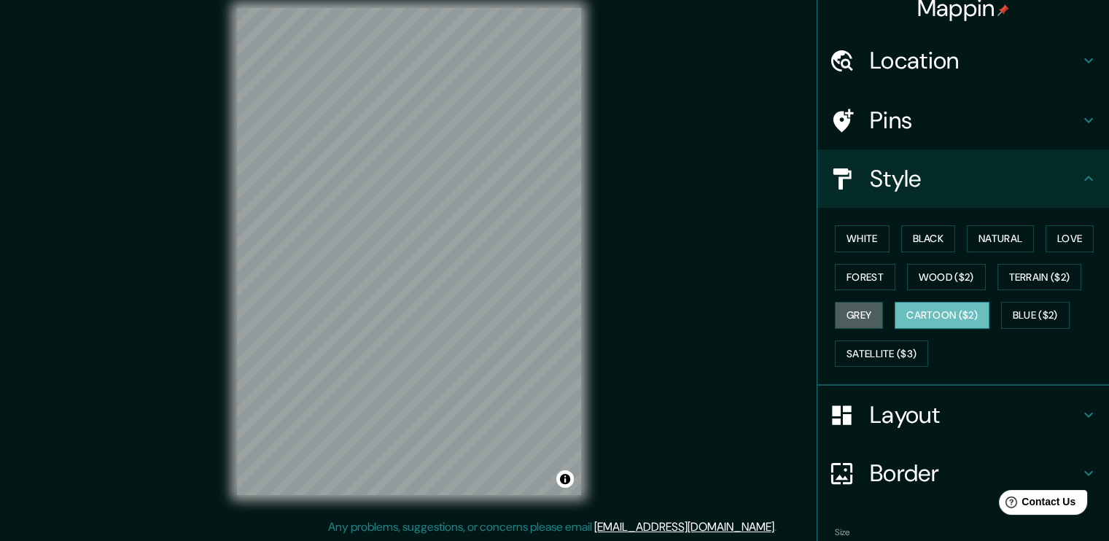
drag, startPoint x: 858, startPoint y: 311, endPoint x: 891, endPoint y: 315, distance: 32.4
click at [858, 311] on button "Grey" at bounding box center [859, 315] width 48 height 27
click at [853, 242] on button "White" at bounding box center [862, 238] width 55 height 27
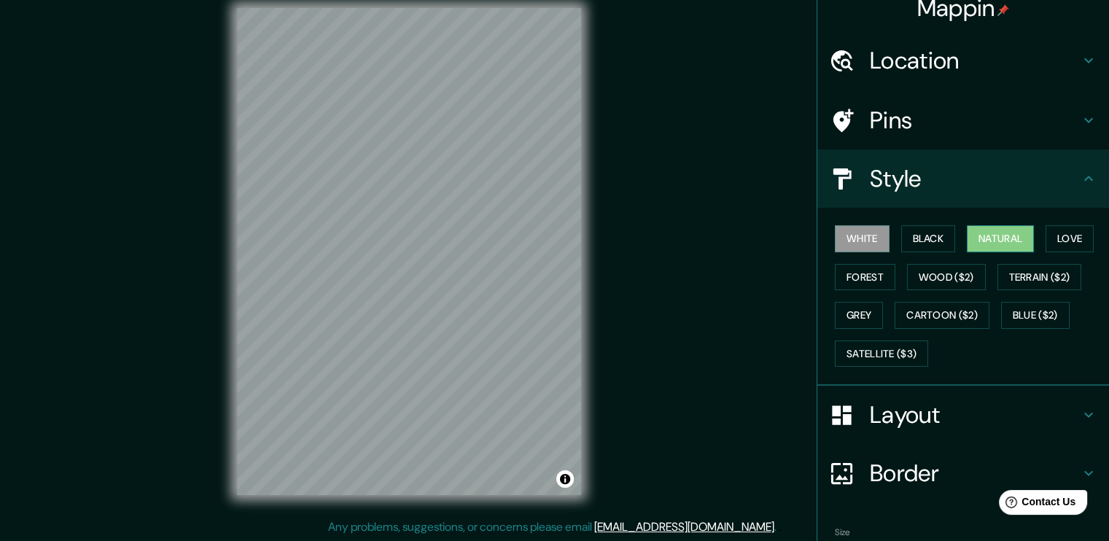
click at [1017, 238] on button "Natural" at bounding box center [1000, 238] width 67 height 27
click at [855, 239] on button "White" at bounding box center [862, 238] width 55 height 27
click at [1057, 241] on button "Love" at bounding box center [1070, 238] width 48 height 27
click at [1011, 244] on button "Natural" at bounding box center [1000, 238] width 67 height 27
click at [887, 419] on h4 "Layout" at bounding box center [975, 414] width 210 height 29
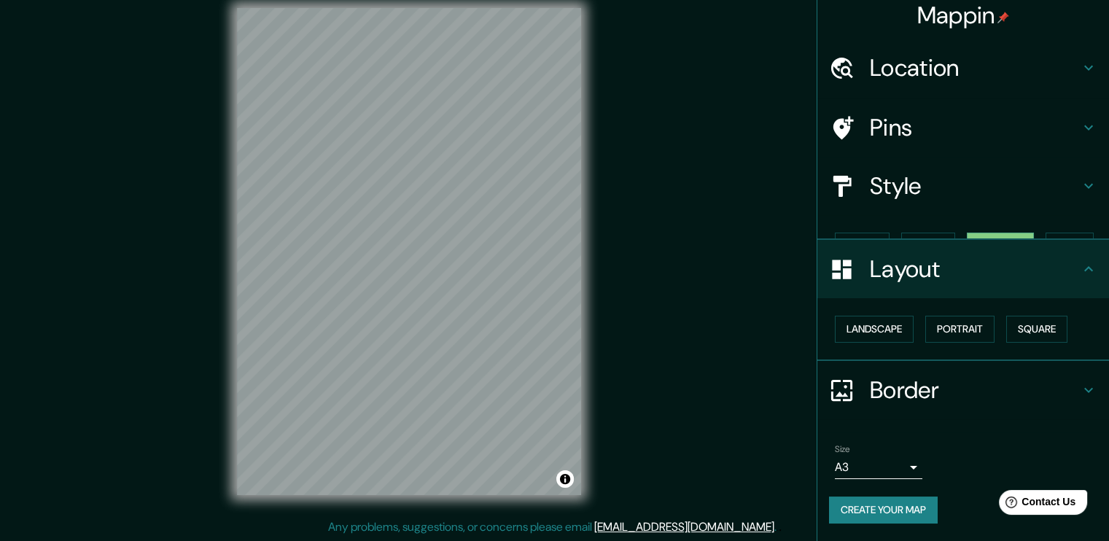
scroll to position [0, 0]
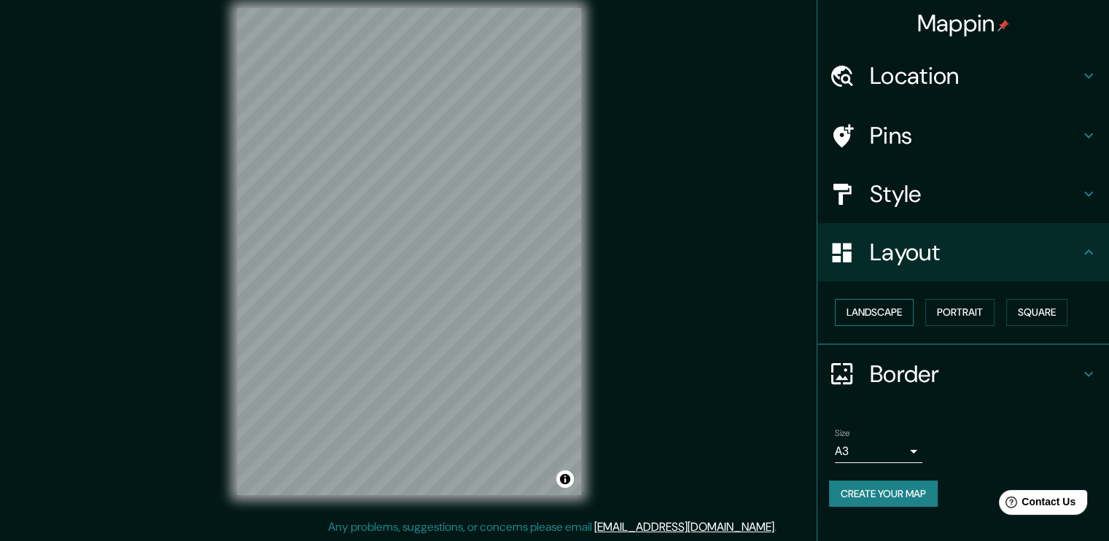
click at [889, 314] on button "Landscape" at bounding box center [874, 312] width 79 height 27
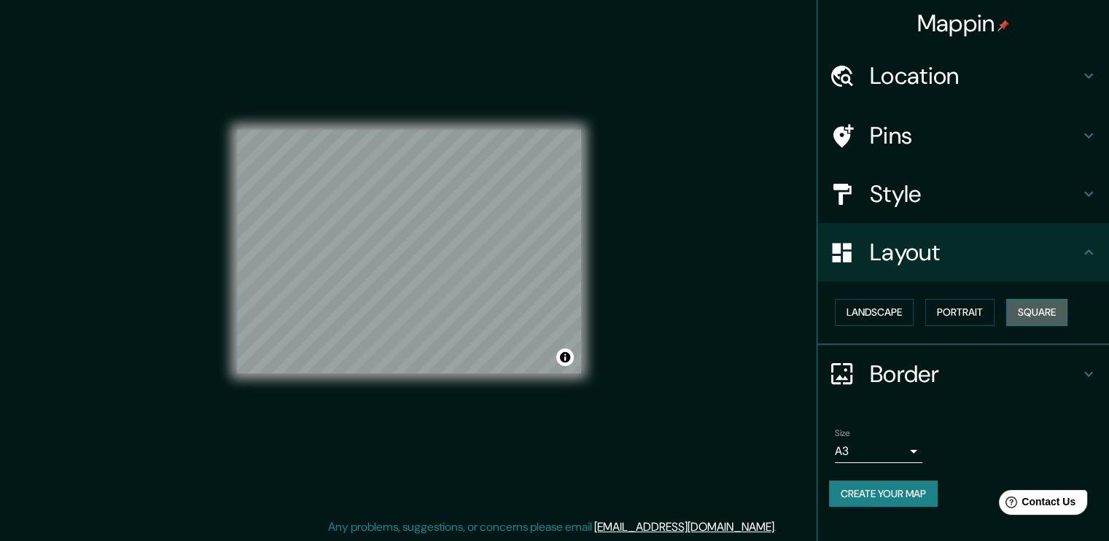
click at [1026, 320] on button "Square" at bounding box center [1036, 312] width 61 height 27
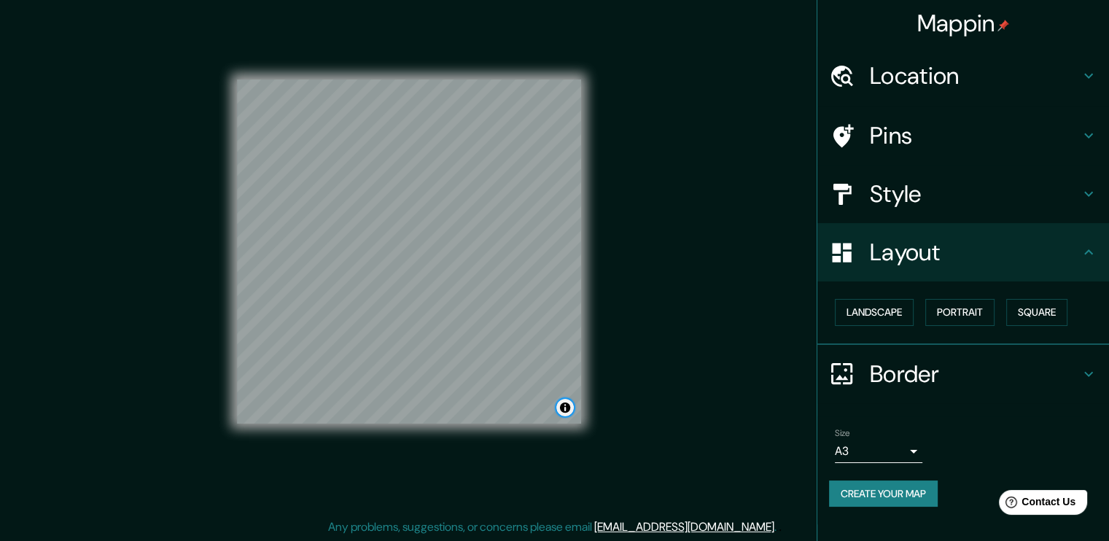
click at [565, 415] on button "Toggle attribution" at bounding box center [565, 408] width 18 height 18
click at [849, 314] on button "Landscape" at bounding box center [874, 312] width 79 height 27
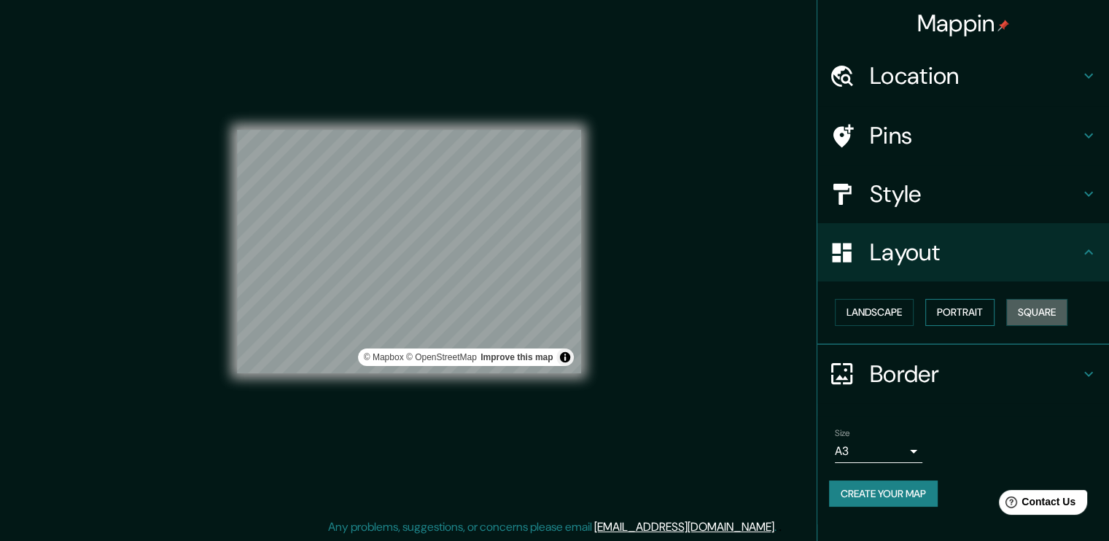
drag, startPoint x: 1025, startPoint y: 311, endPoint x: 990, endPoint y: 320, distance: 36.1
click at [1025, 312] on button "Square" at bounding box center [1036, 312] width 61 height 27
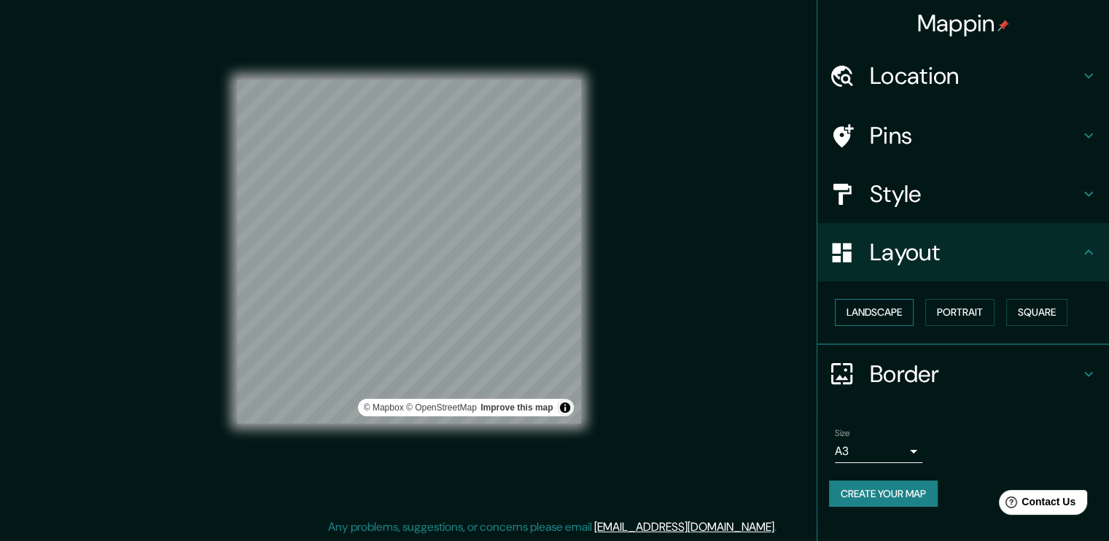
click at [869, 313] on button "Landscape" at bounding box center [874, 312] width 79 height 27
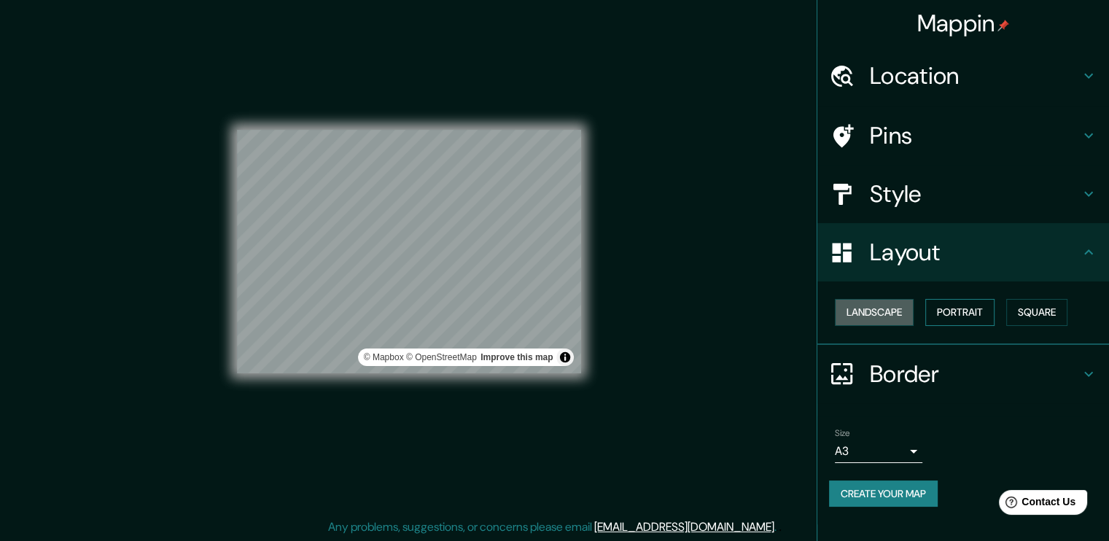
drag, startPoint x: 872, startPoint y: 313, endPoint x: 942, endPoint y: 319, distance: 71.0
click at [872, 313] on button "Landscape" at bounding box center [874, 312] width 79 height 27
click at [954, 319] on button "Portrait" at bounding box center [960, 312] width 69 height 27
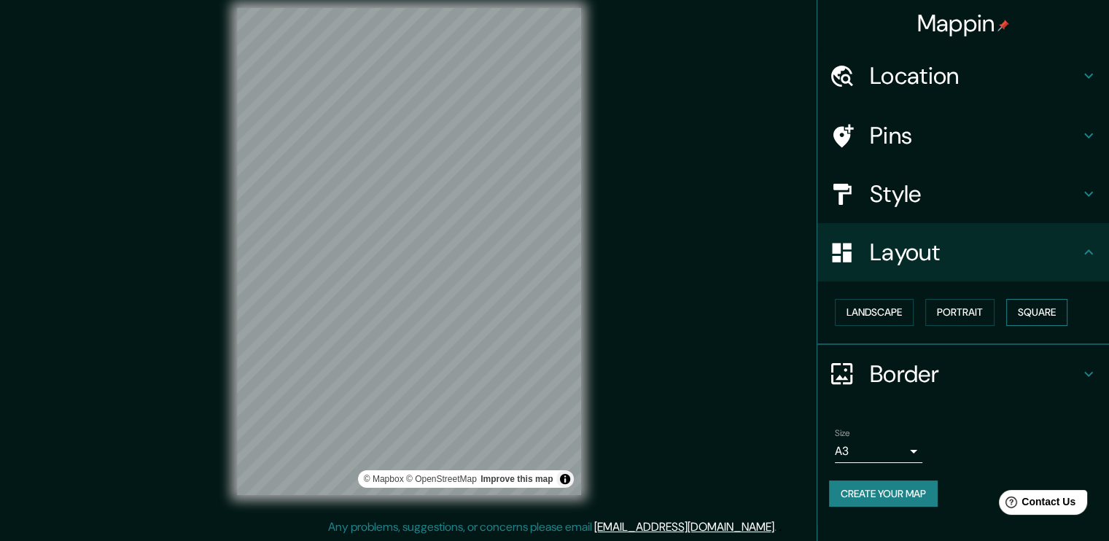
click at [1031, 317] on button "Square" at bounding box center [1036, 312] width 61 height 27
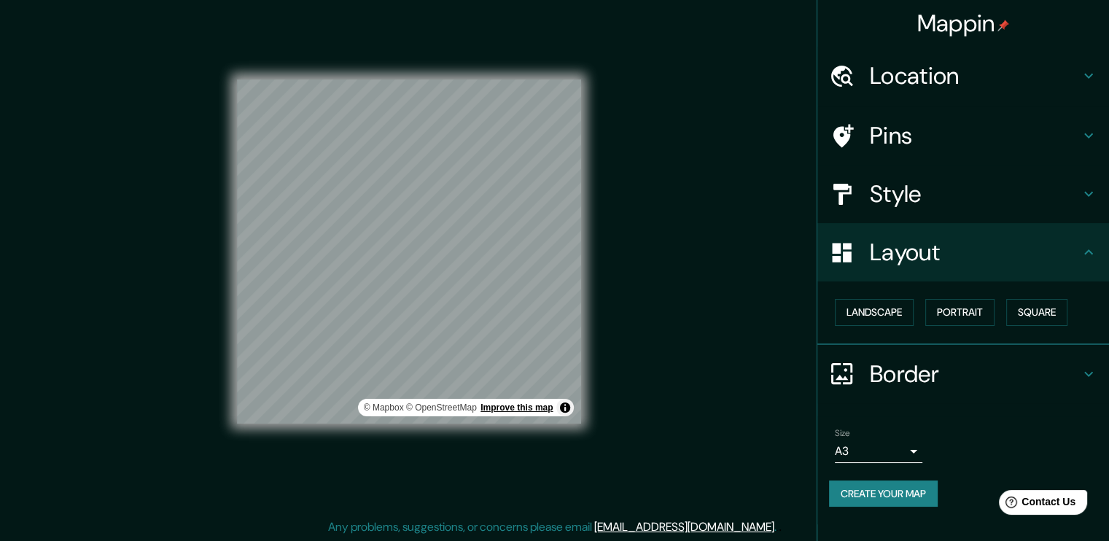
click at [548, 407] on link "Improve this map" at bounding box center [517, 408] width 72 height 10
click at [567, 415] on div "© Mapbox © OpenStreetMap Improve this map" at bounding box center [409, 251] width 344 height 344
click at [564, 414] on button "Toggle attribution" at bounding box center [565, 408] width 18 height 18
click at [624, 384] on div "Mappin Location [GEOGRAPHIC_DATA], [GEOGRAPHIC_DATA], [GEOGRAPHIC_DATA] Pins St…" at bounding box center [554, 263] width 1109 height 557
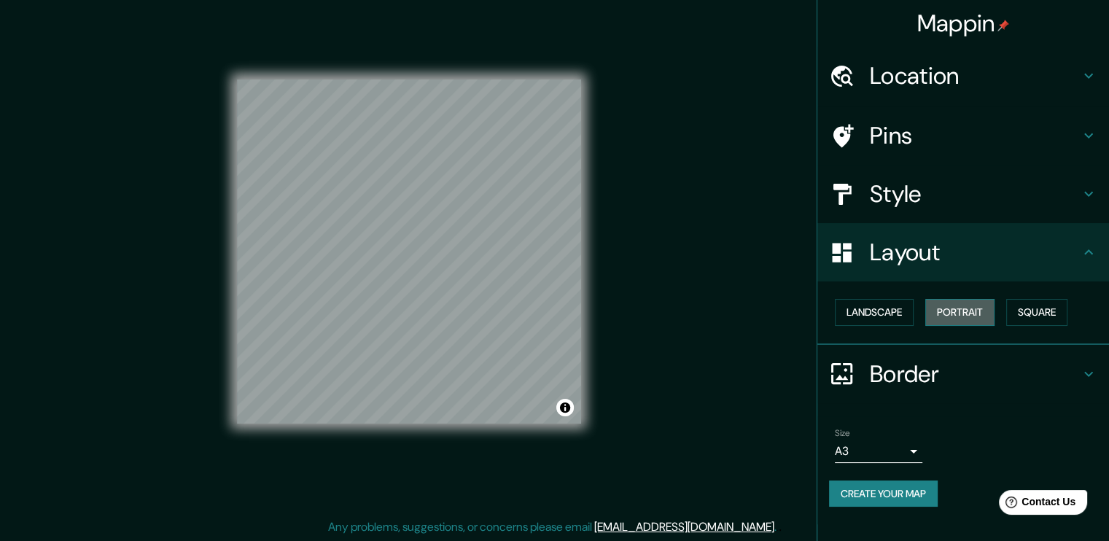
click at [976, 314] on button "Portrait" at bounding box center [960, 312] width 69 height 27
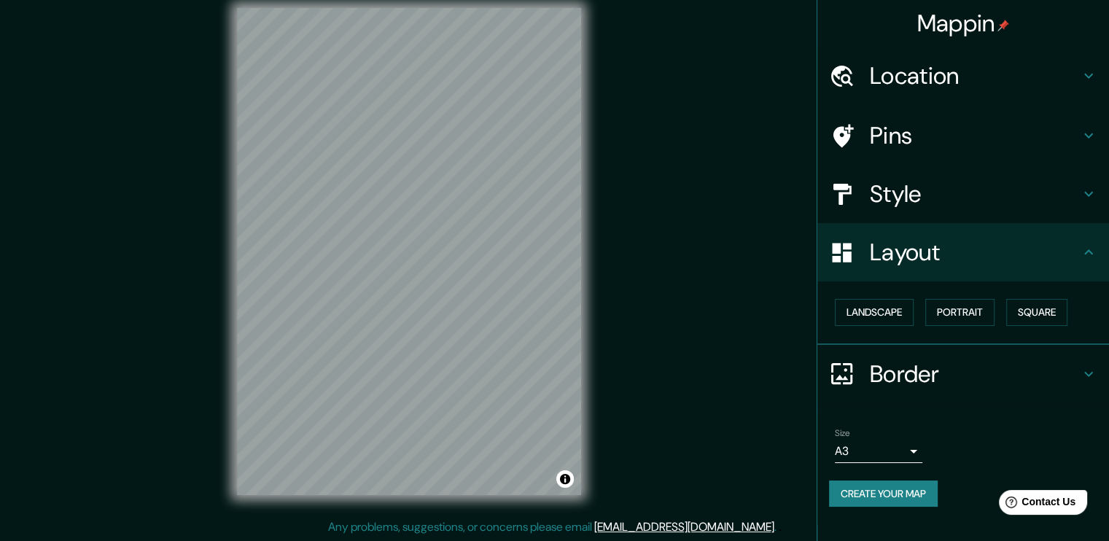
click at [921, 203] on h4 "Style" at bounding box center [975, 193] width 210 height 29
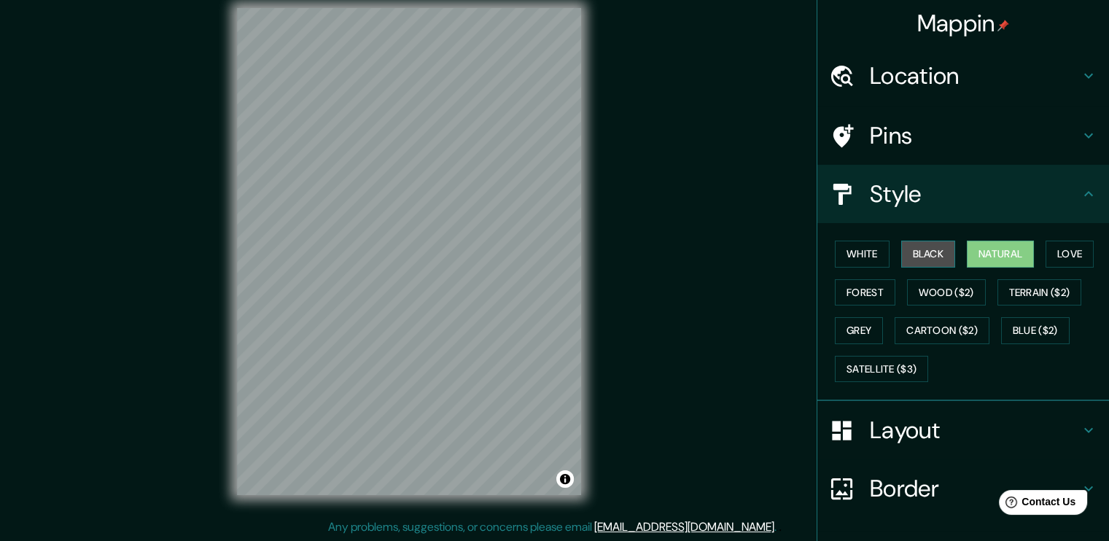
click at [907, 259] on button "Black" at bounding box center [928, 254] width 55 height 27
click at [860, 265] on button "White" at bounding box center [862, 254] width 55 height 27
click at [980, 253] on button "Natural" at bounding box center [1000, 254] width 67 height 27
click at [852, 259] on button "White" at bounding box center [862, 254] width 55 height 27
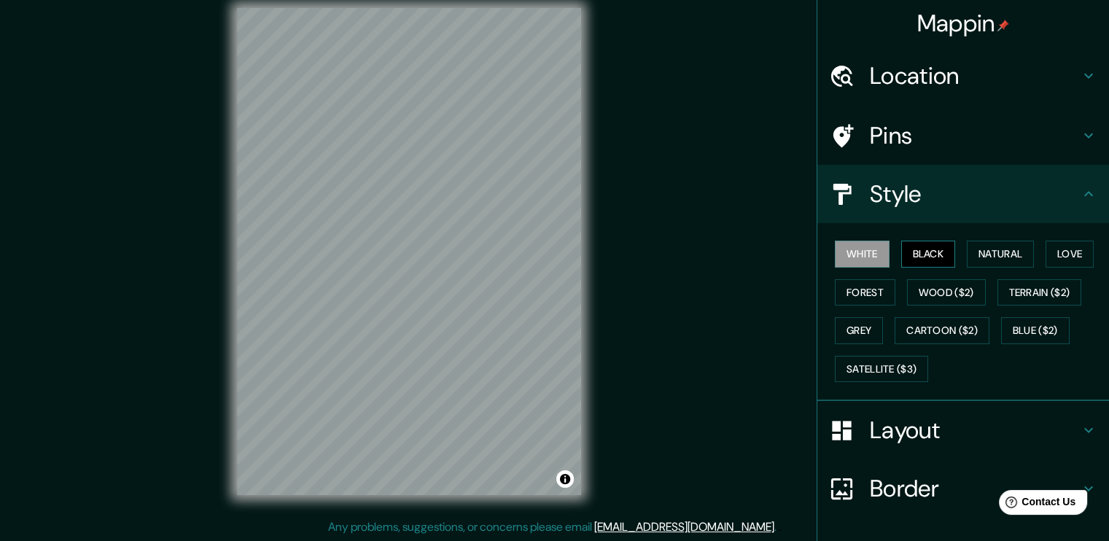
click at [927, 263] on button "Black" at bounding box center [928, 254] width 55 height 27
click at [1006, 269] on div "White Black Natural Love Forest Wood ($2) Terrain ($2) Grey Cartoon ($2) Blue (…" at bounding box center [969, 311] width 280 height 153
click at [990, 253] on button "Natural" at bounding box center [1000, 254] width 67 height 27
click at [855, 252] on button "White" at bounding box center [862, 254] width 55 height 27
click at [935, 255] on button "Black" at bounding box center [928, 254] width 55 height 27
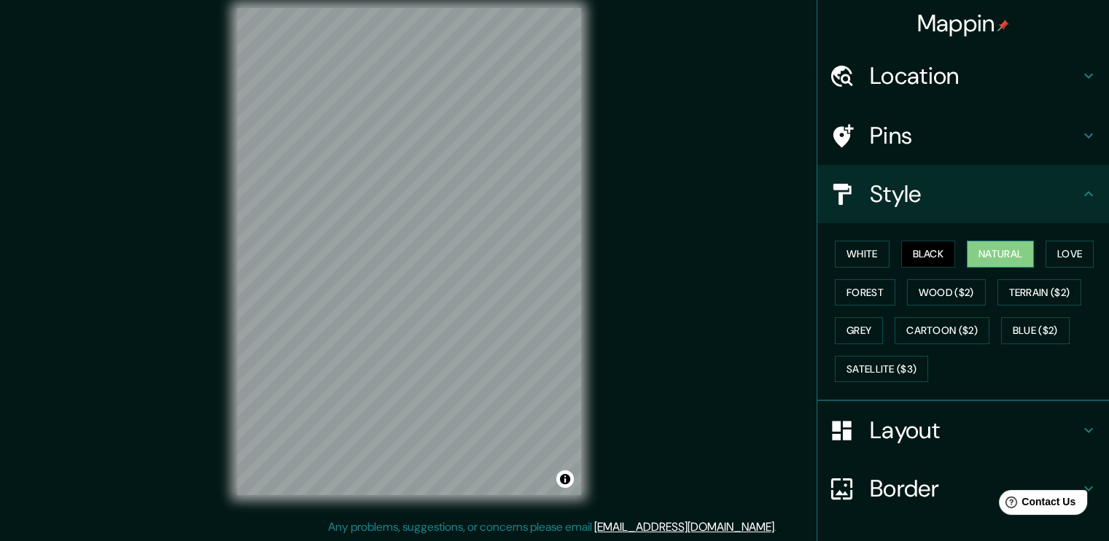
click at [974, 256] on button "Natural" at bounding box center [1000, 254] width 67 height 27
click at [928, 253] on button "Black" at bounding box center [928, 254] width 55 height 27
click at [846, 250] on button "White" at bounding box center [862, 254] width 55 height 27
drag, startPoint x: 910, startPoint y: 247, endPoint x: 890, endPoint y: 249, distance: 20.5
click at [910, 247] on button "Black" at bounding box center [928, 254] width 55 height 27
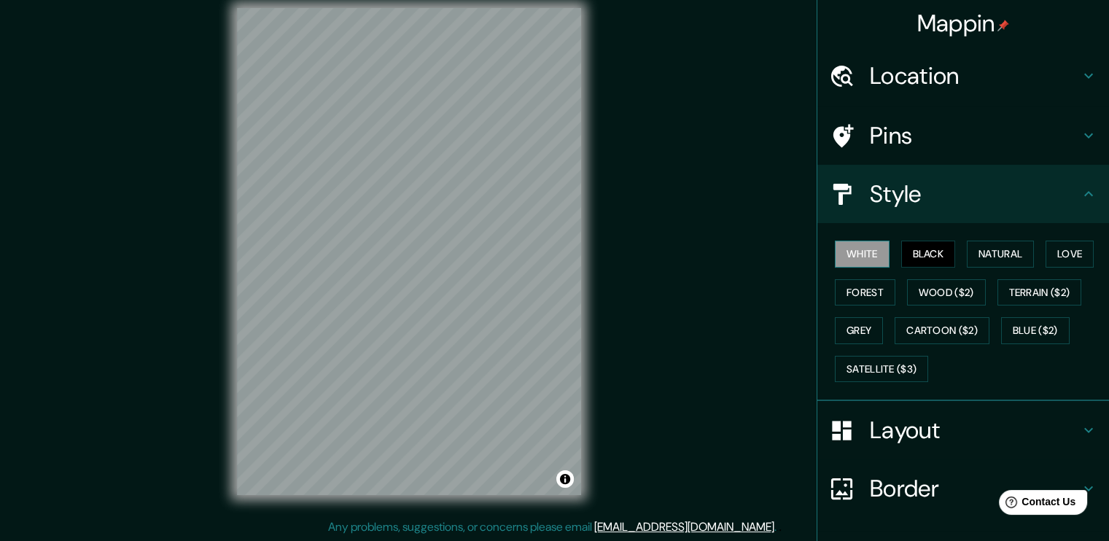
click at [859, 251] on button "White" at bounding box center [862, 254] width 55 height 27
click at [983, 254] on button "Natural" at bounding box center [1000, 254] width 67 height 27
click at [848, 252] on button "White" at bounding box center [862, 254] width 55 height 27
